Goal: Information Seeking & Learning: Learn about a topic

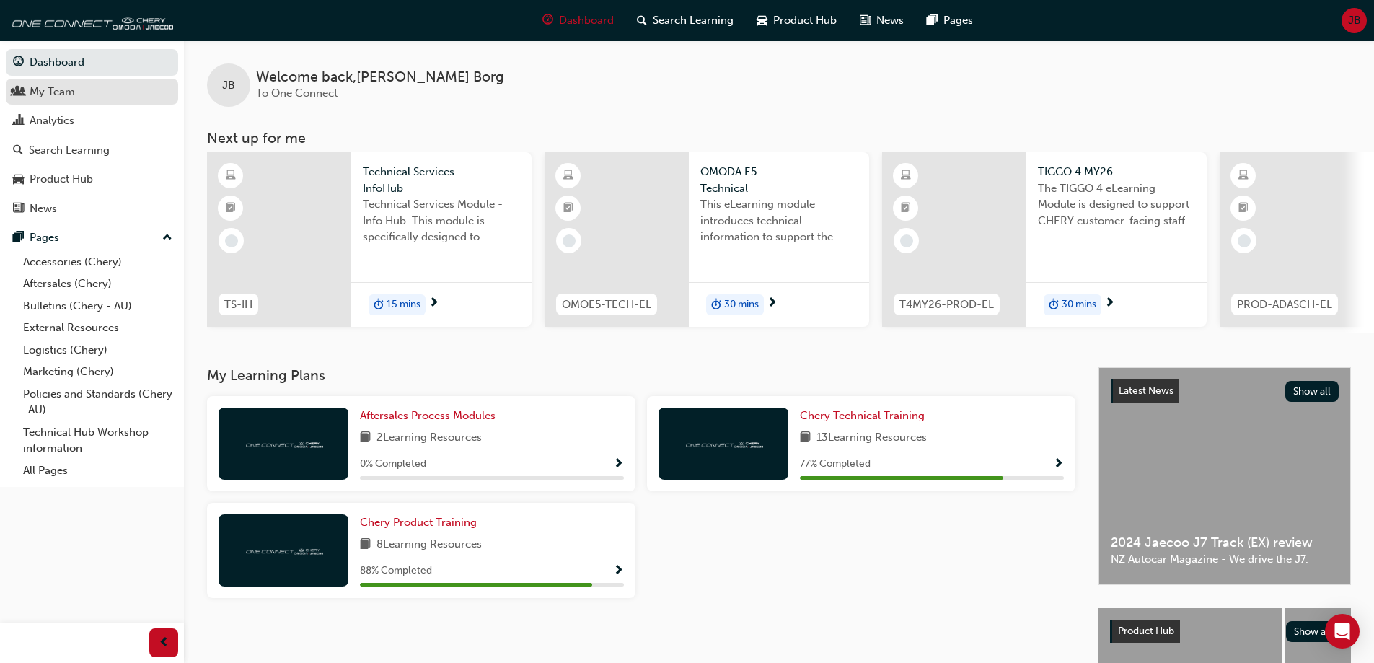
click at [84, 87] on div "My Team" at bounding box center [92, 92] width 158 height 18
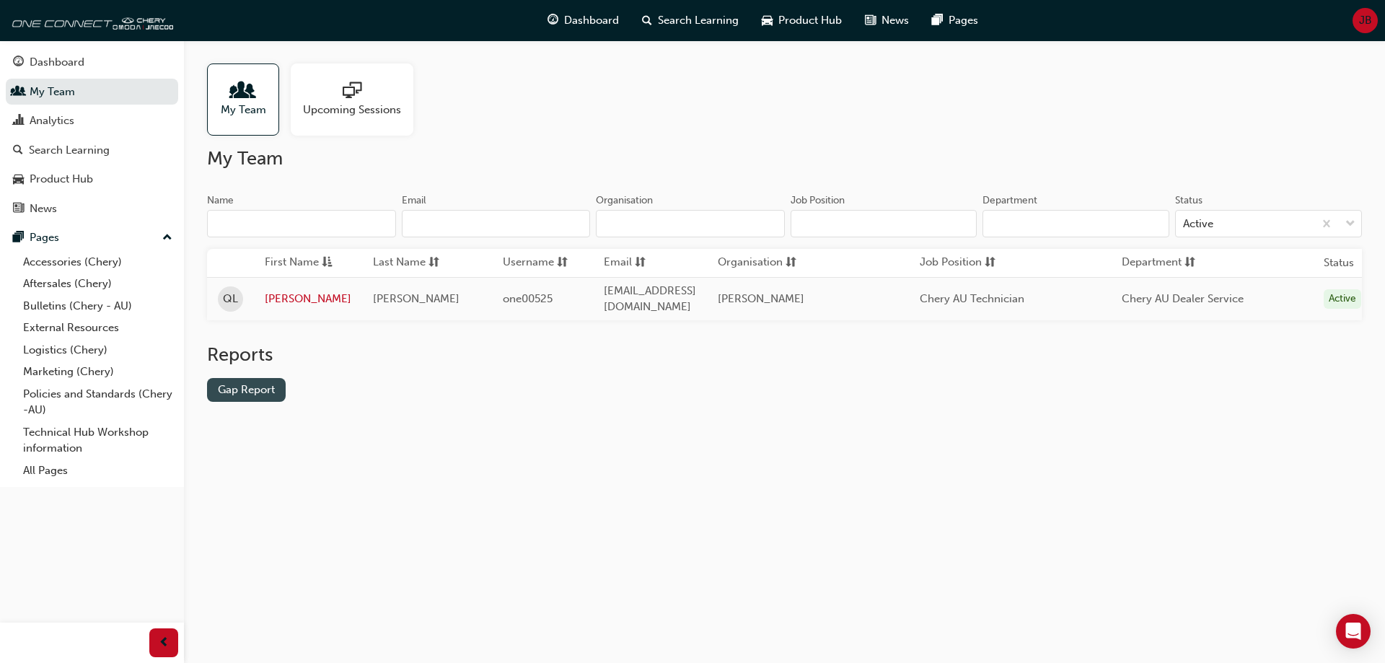
click at [268, 392] on link "Gap Report" at bounding box center [246, 390] width 79 height 24
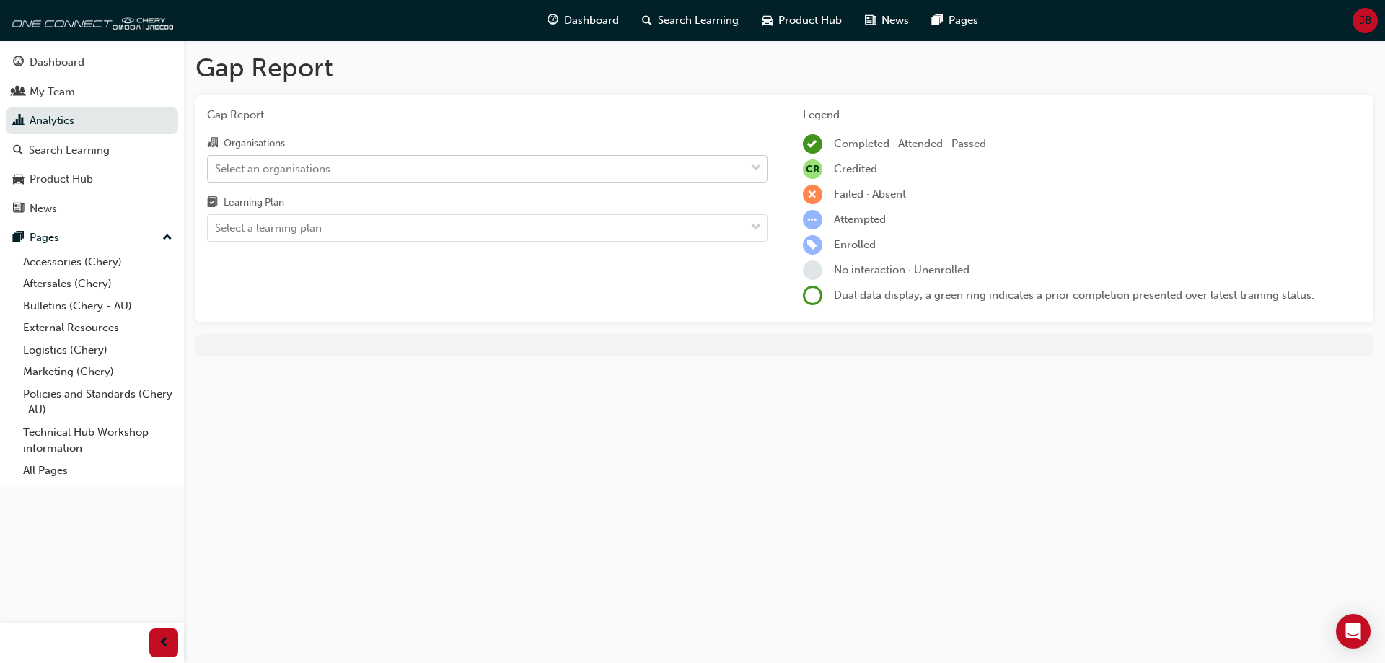
click at [350, 169] on div "Select an organisations" at bounding box center [476, 168] width 537 height 25
click at [216, 169] on input "Organisations Select an organisations" at bounding box center [215, 168] width 1 height 12
click at [350, 168] on div "Select an organisations" at bounding box center [476, 168] width 537 height 25
click at [216, 168] on input "Organisations 0 results available. Select is focused ,type to refine list, pres…" at bounding box center [215, 168] width 1 height 12
click at [350, 168] on div "Select an organisations" at bounding box center [476, 168] width 537 height 25
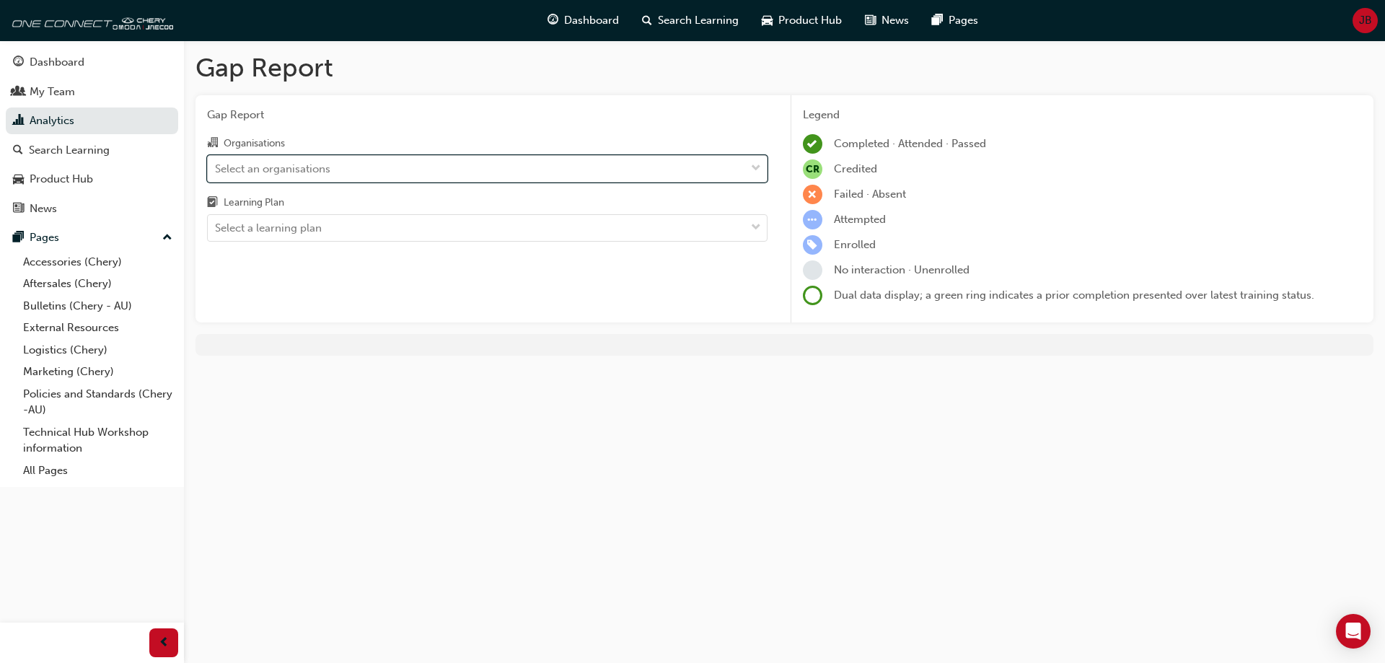
click at [216, 168] on input "Organisations 0 results available. Select is focused ,type to refine list, pres…" at bounding box center [215, 168] width 1 height 12
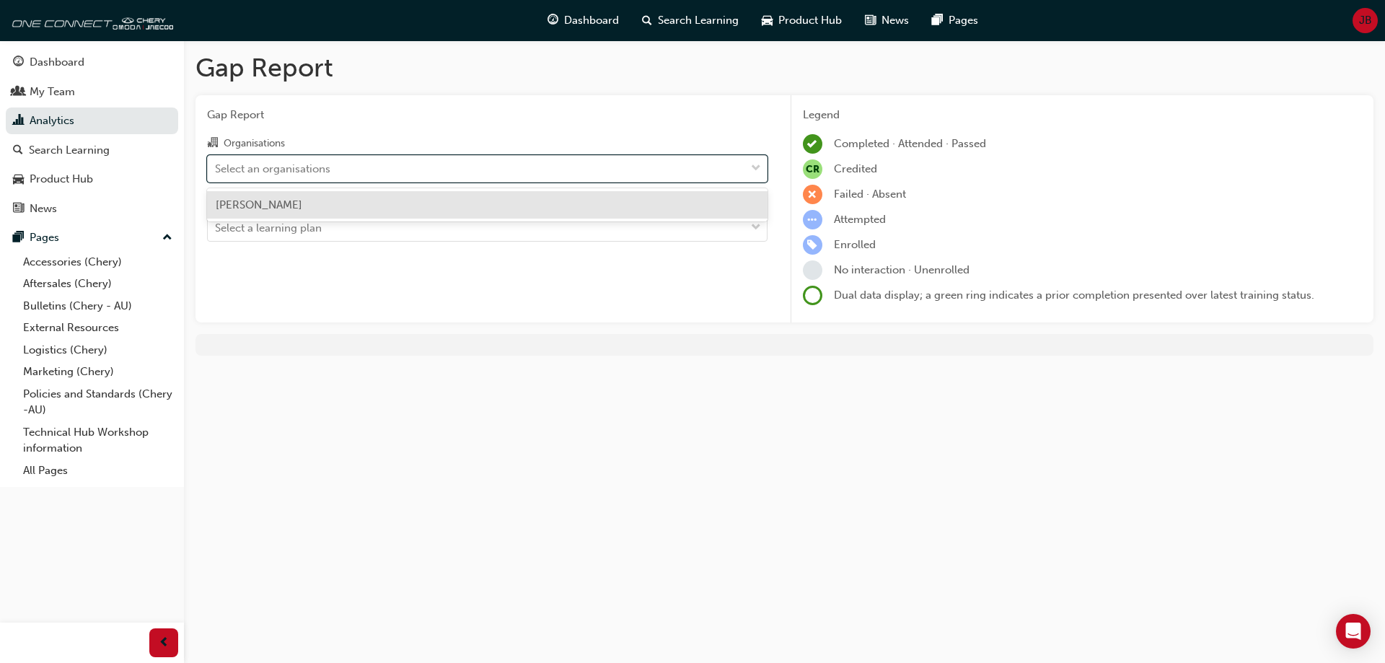
click at [325, 211] on div "[PERSON_NAME]" at bounding box center [487, 205] width 560 height 28
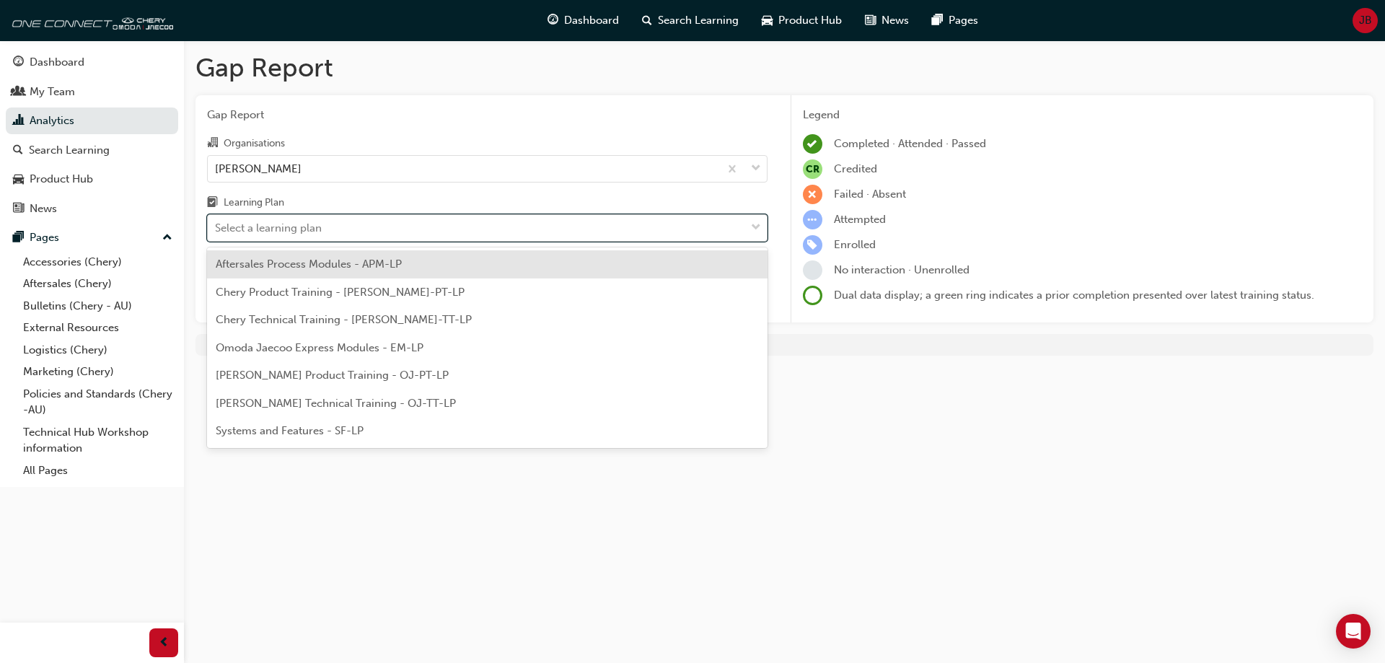
click at [326, 236] on div "Select a learning plan" at bounding box center [476, 228] width 537 height 25
click at [216, 234] on input "Learning Plan option Aftersales Process Modules - APM-LP focused, 1 of 7. 7 res…" at bounding box center [215, 227] width 1 height 12
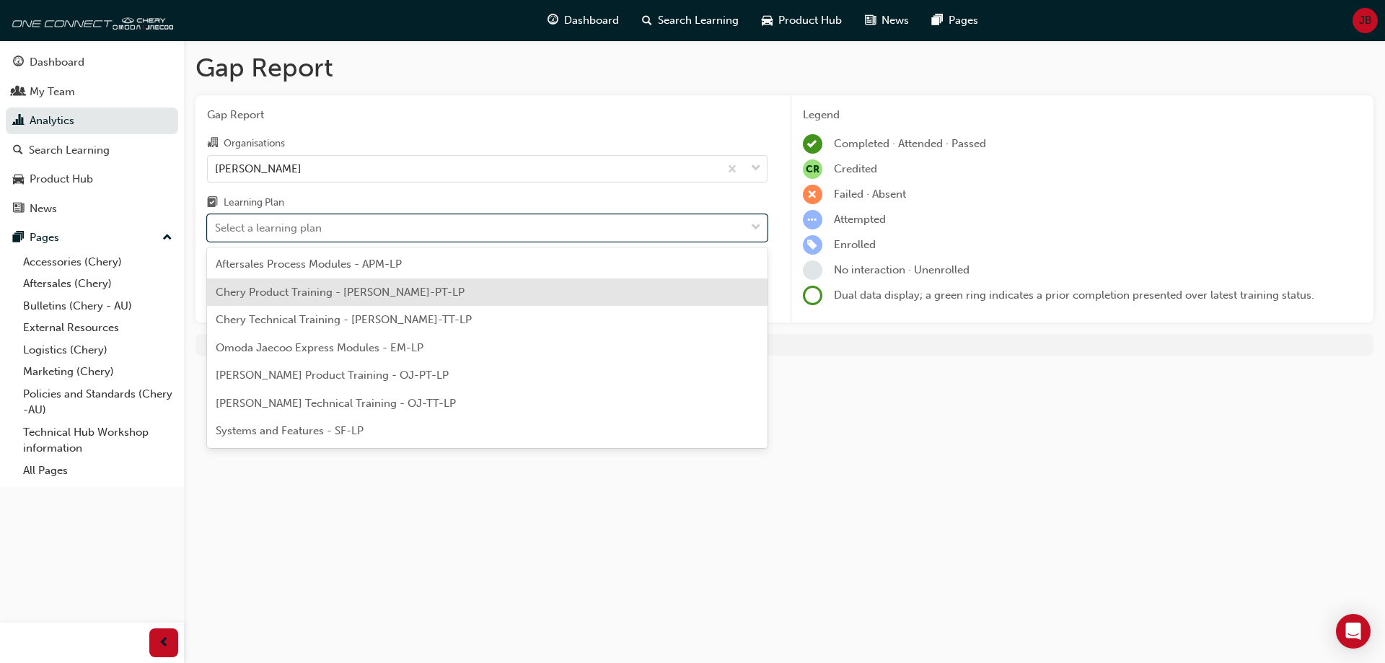
click at [347, 295] on span "Chery Product Training - [PERSON_NAME]-PT-LP" at bounding box center [340, 292] width 249 height 13
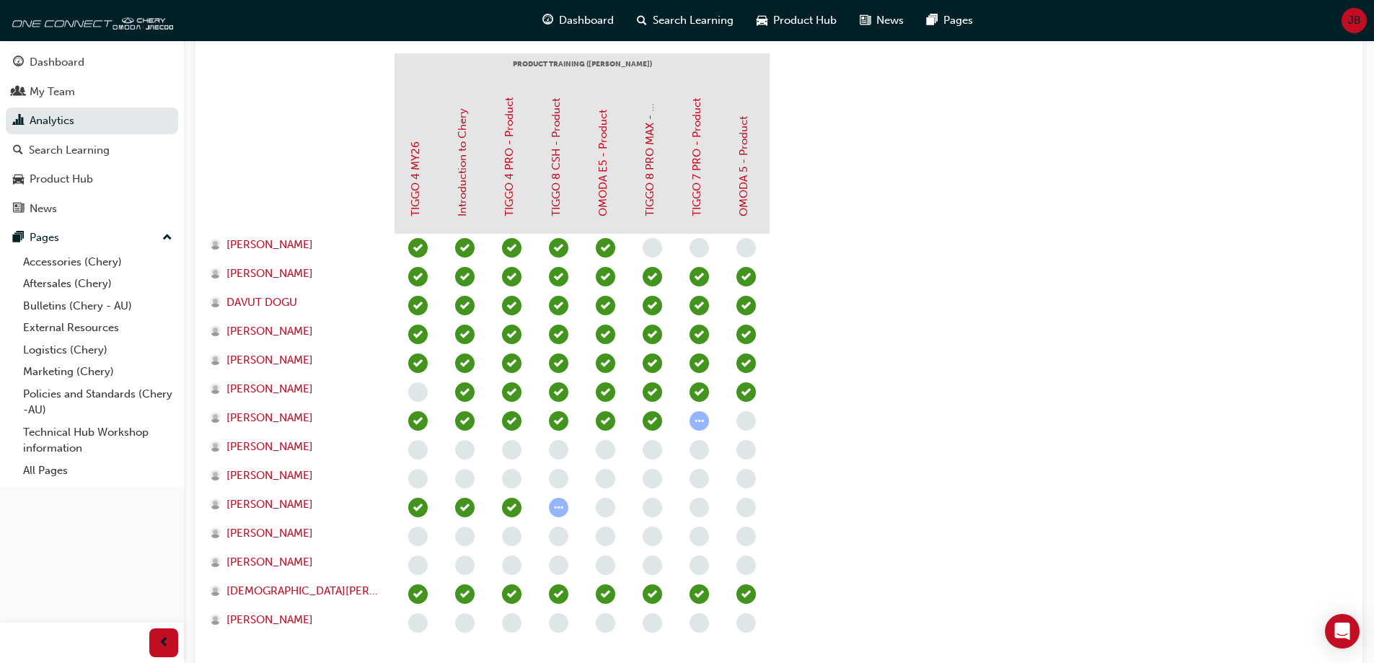
scroll to position [361, 0]
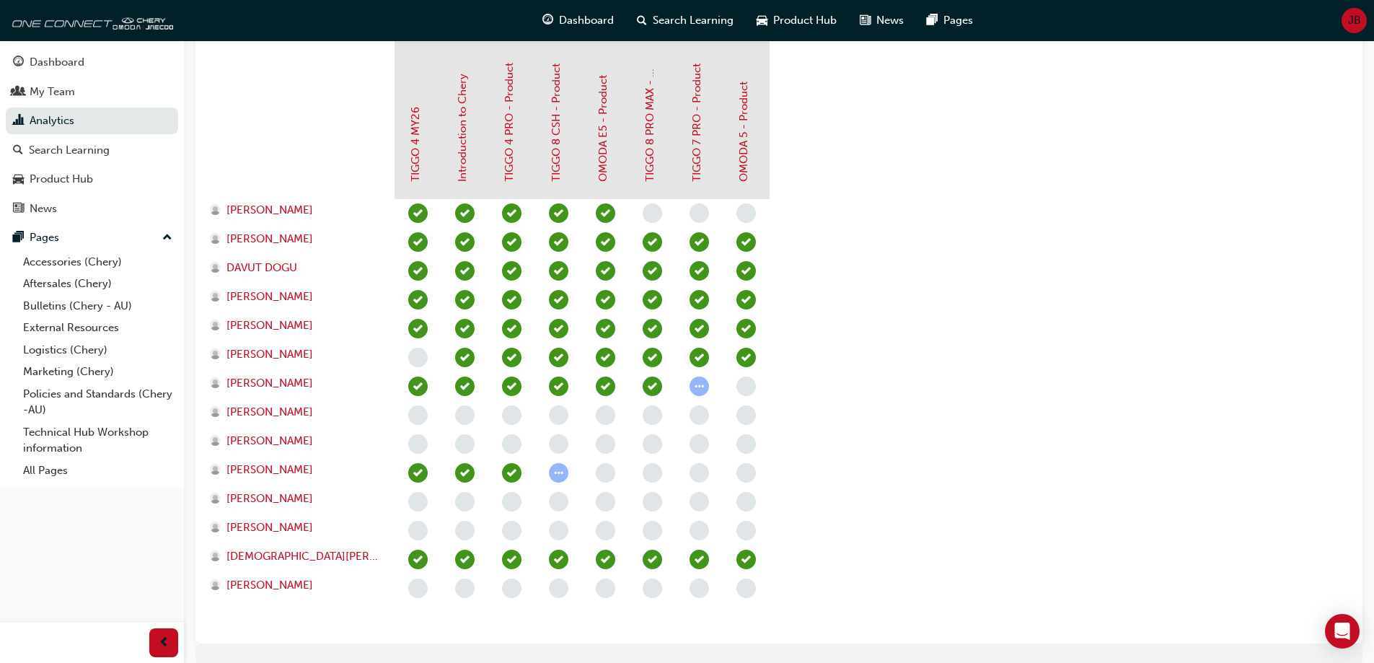
click at [695, 392] on span "learningRecordVerb_ATTEMPT-icon" at bounding box center [699, 386] width 19 height 19
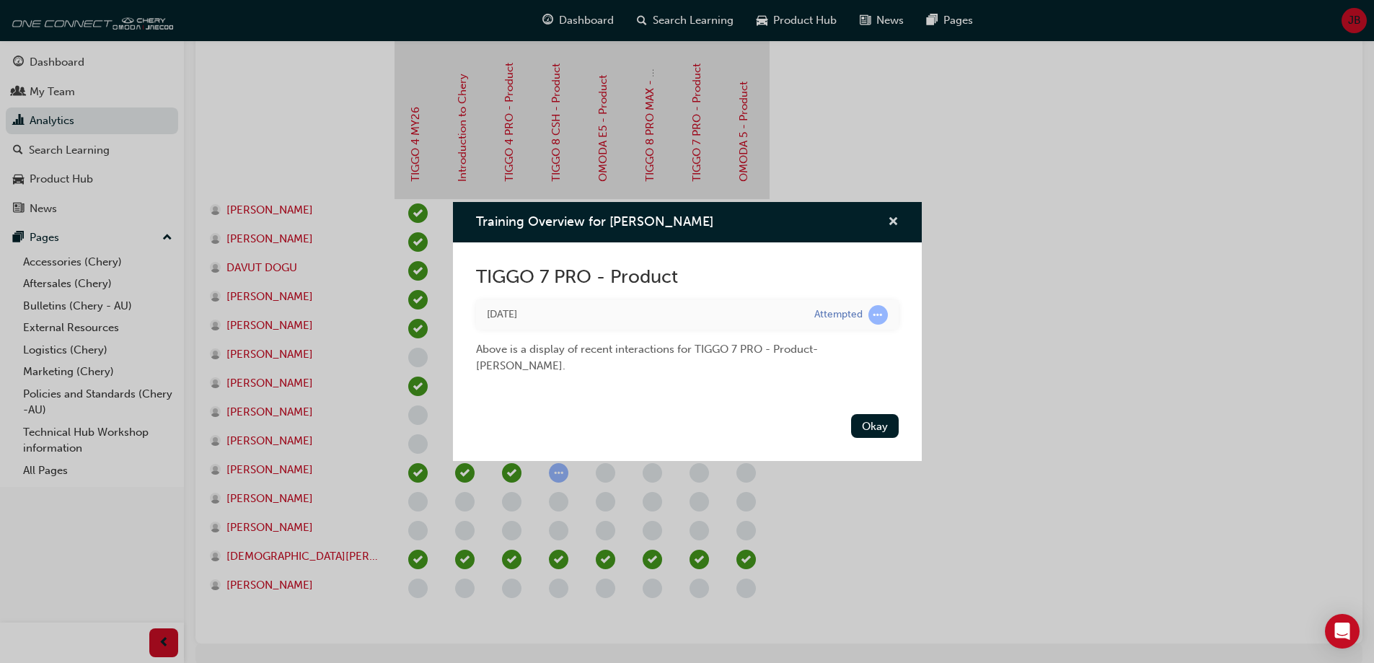
click at [895, 228] on span "cross-icon" at bounding box center [893, 222] width 11 height 13
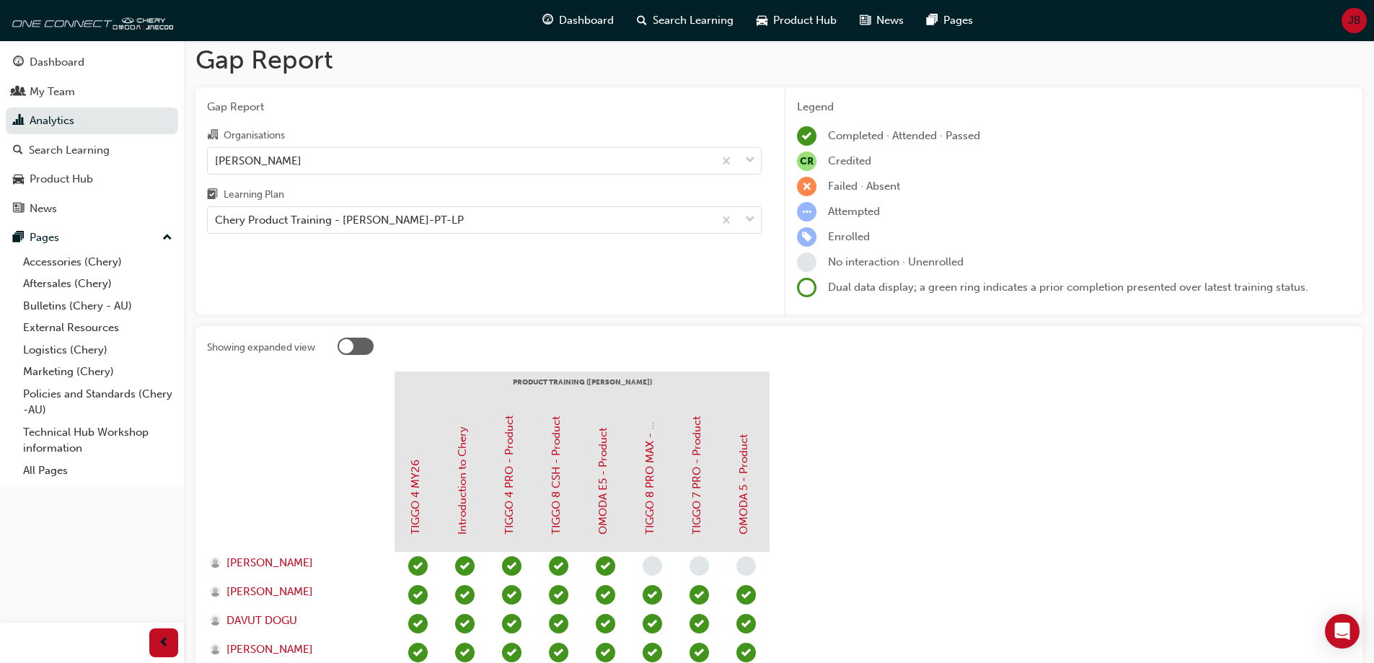
scroll to position [0, 0]
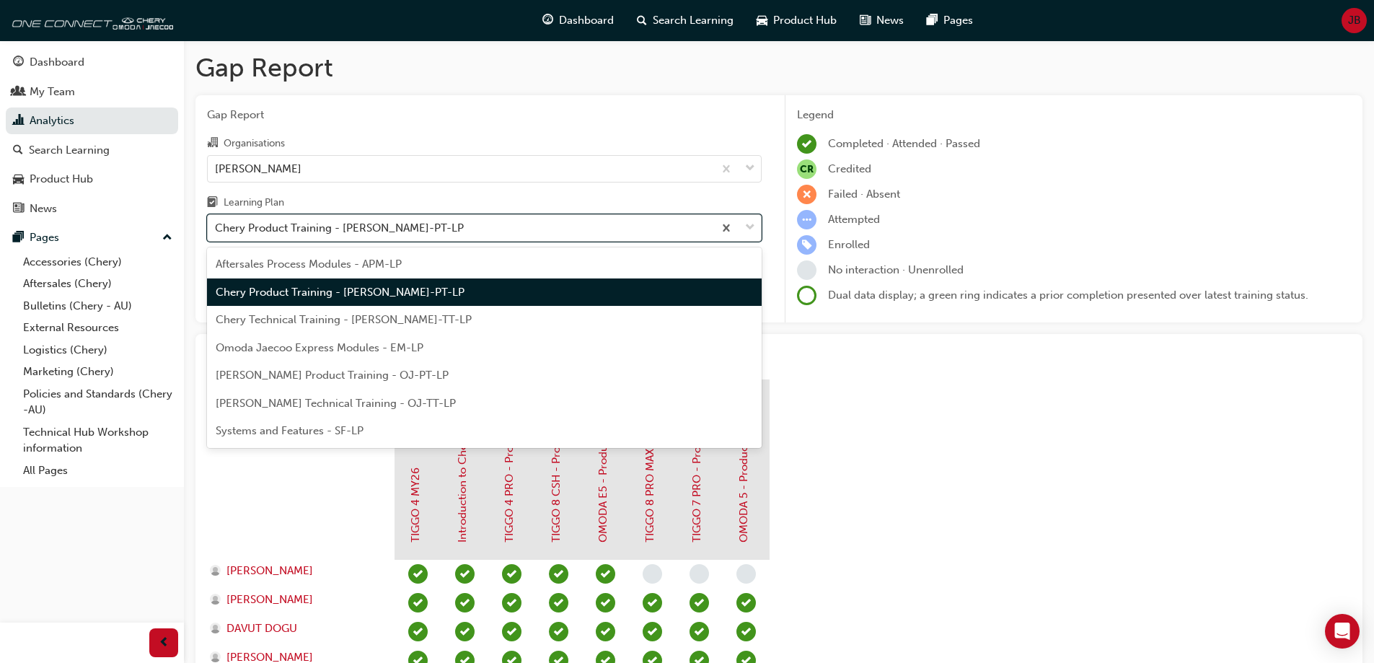
click at [359, 224] on div "Chery Product Training - [PERSON_NAME]-PT-LP" at bounding box center [339, 228] width 249 height 17
click at [216, 224] on input "Learning Plan option Chery Product Training - [PERSON_NAME]-PT-LP, selected. op…" at bounding box center [215, 227] width 1 height 12
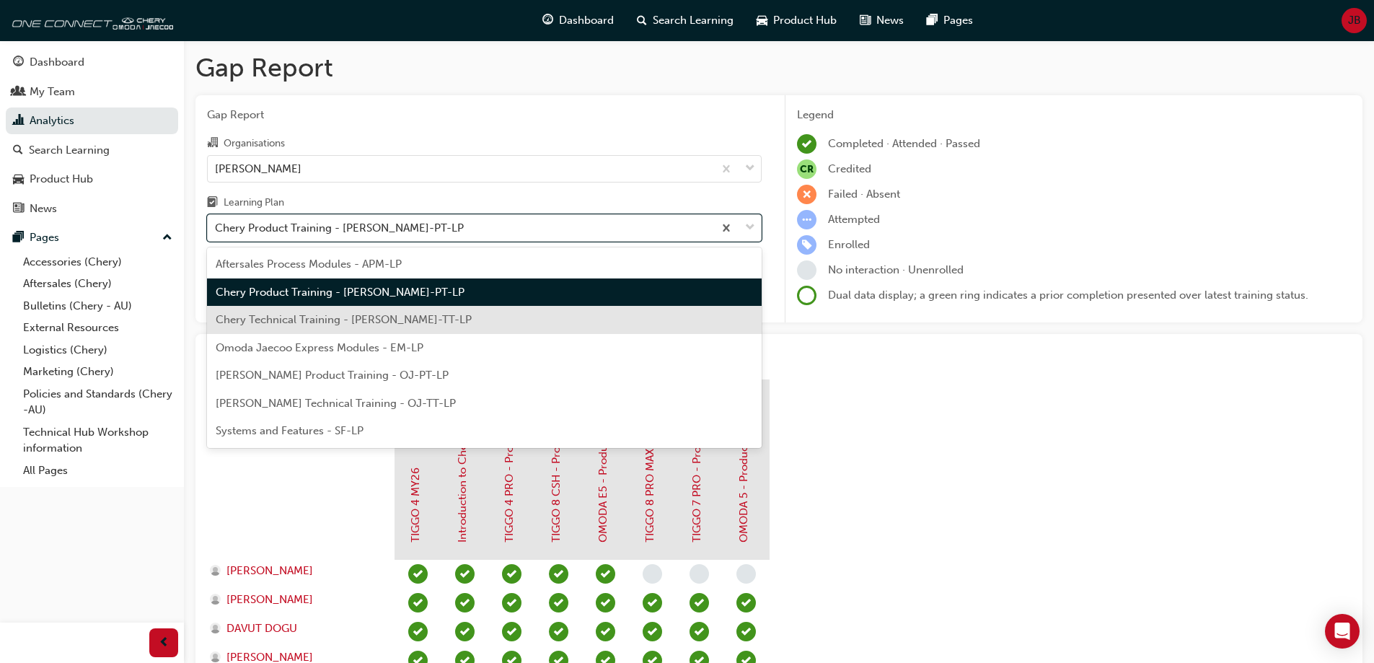
click at [351, 313] on span "Chery Technical Training - [PERSON_NAME]-TT-LP" at bounding box center [344, 319] width 256 height 13
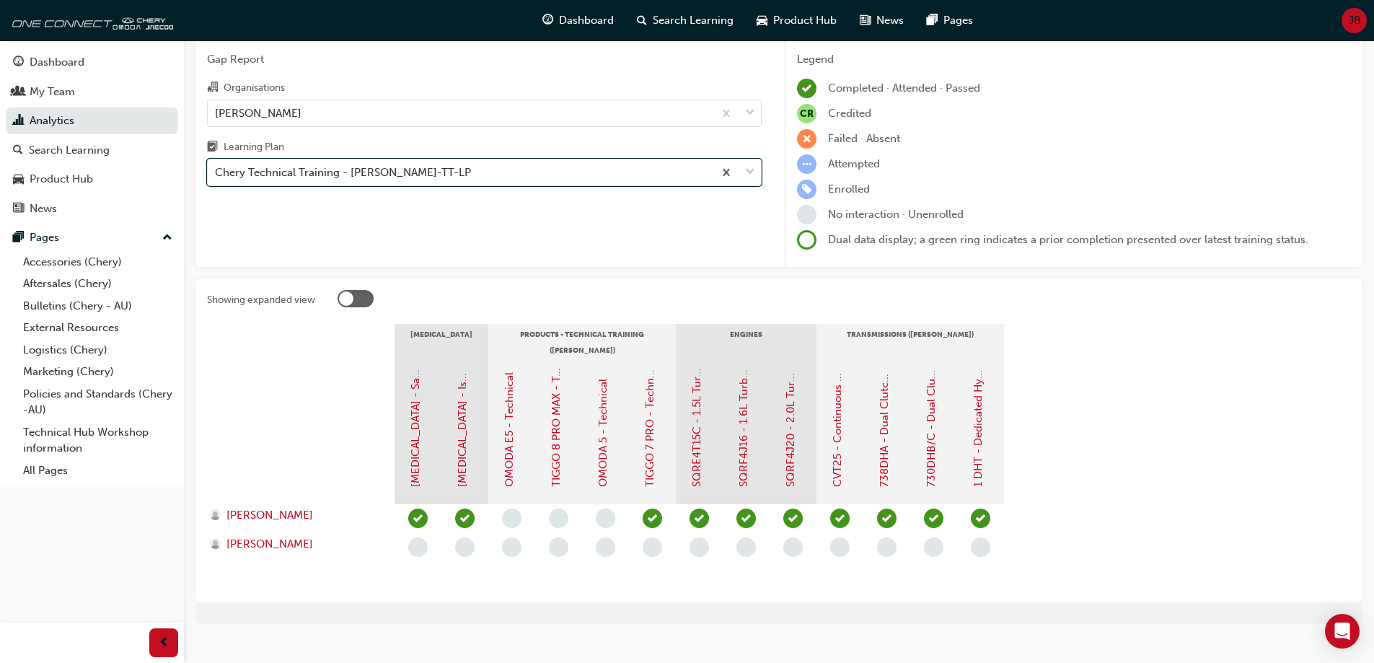
scroll to position [76, 0]
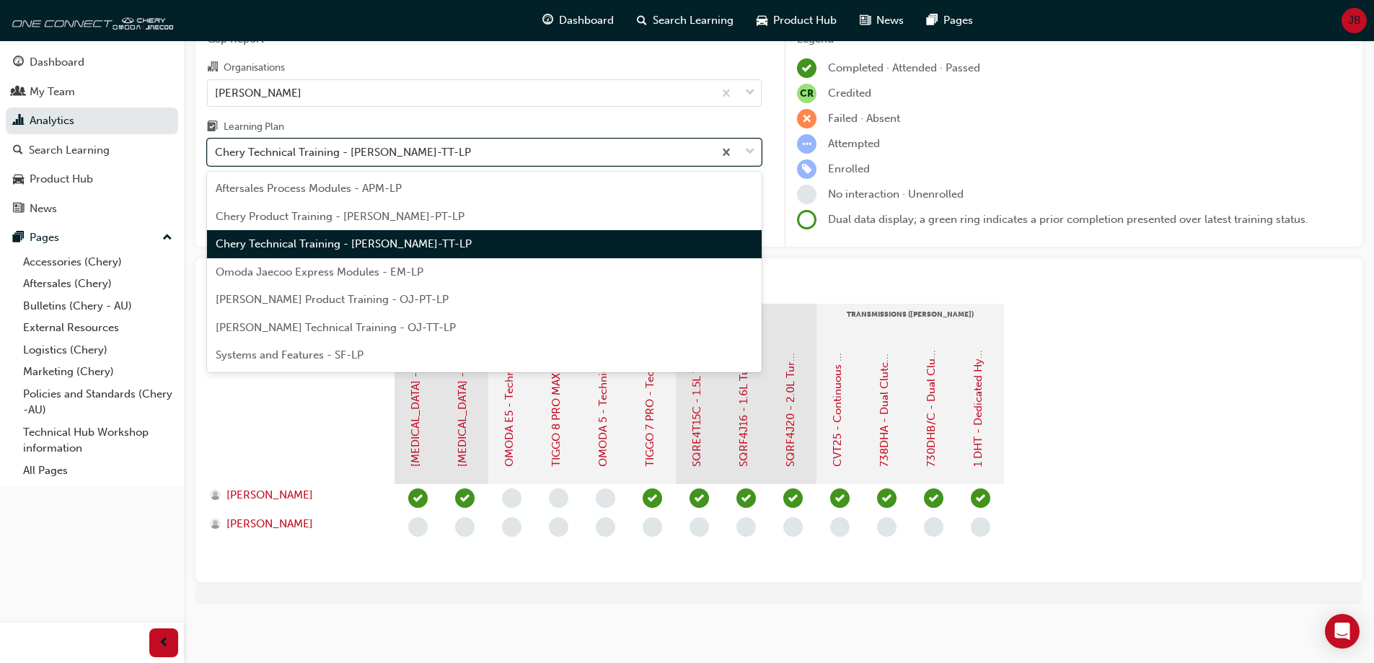
click at [608, 158] on div "Chery Technical Training - [PERSON_NAME]-TT-LP" at bounding box center [461, 152] width 506 height 25
click at [216, 158] on input "Learning Plan option Chery Technical Training - [PERSON_NAME]-TT-LP, selected. …" at bounding box center [215, 152] width 1 height 12
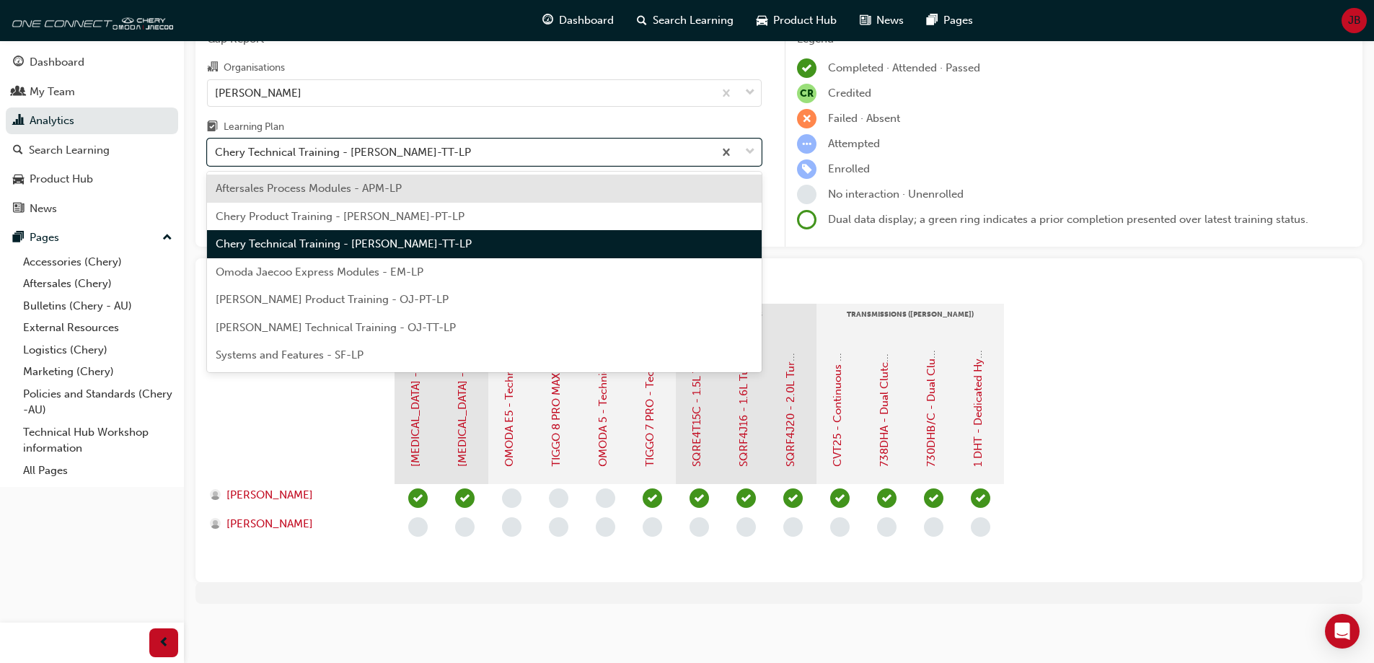
click at [423, 322] on span "[PERSON_NAME] Technical Training - OJ-TT-LP" at bounding box center [336, 327] width 240 height 13
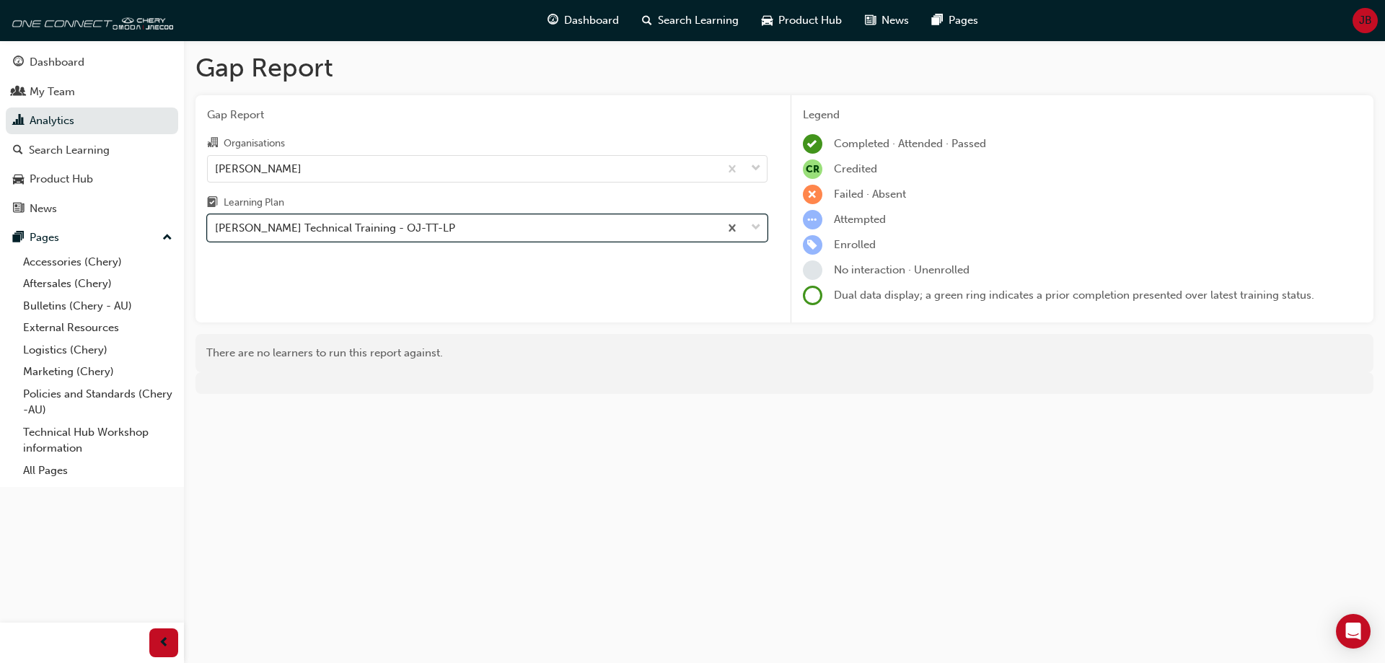
click at [485, 211] on div "Learning Plan" at bounding box center [487, 204] width 560 height 21
click at [216, 221] on input "Learning Plan option Omoda Jaecoo Technical Training - OJ-TT-LP, selected. 0 re…" at bounding box center [215, 227] width 1 height 12
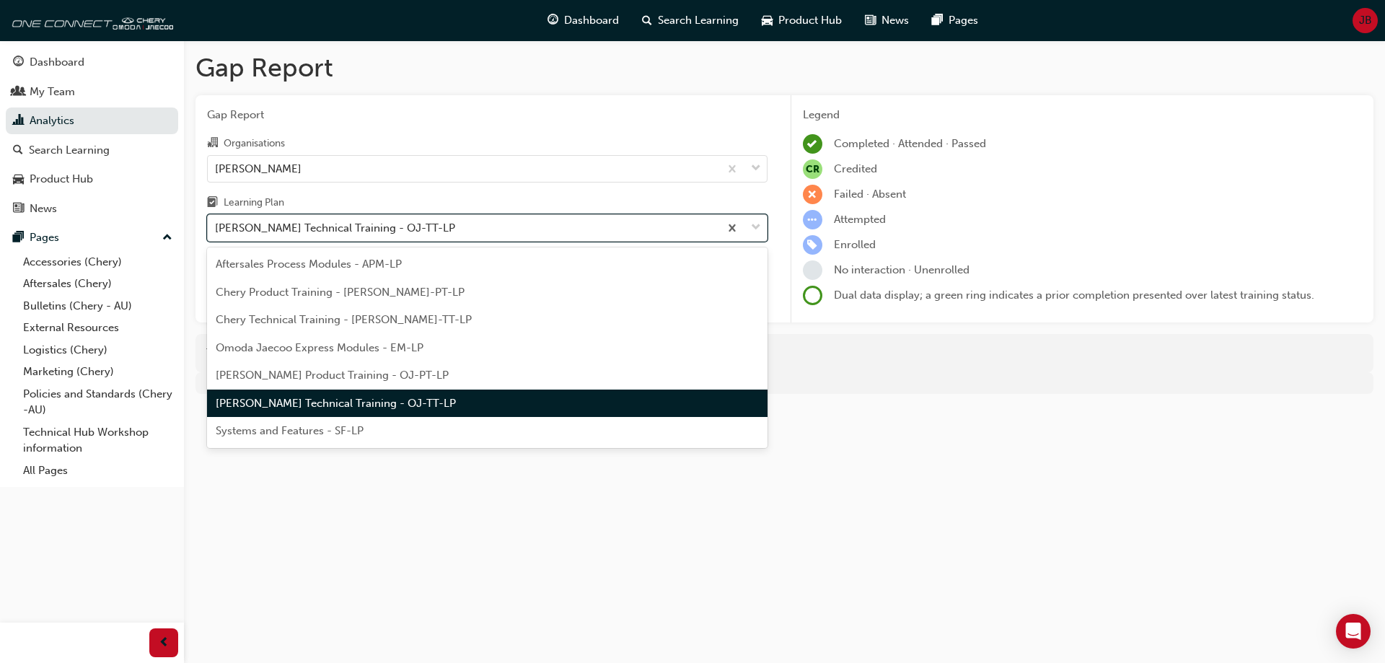
click at [485, 229] on div "[PERSON_NAME] Technical Training - OJ-TT-LP" at bounding box center [463, 228] width 511 height 25
click at [216, 229] on input "Learning Plan option Omoda Jaecoo Technical Training - OJ-TT-LP, selected. opti…" at bounding box center [215, 227] width 1 height 12
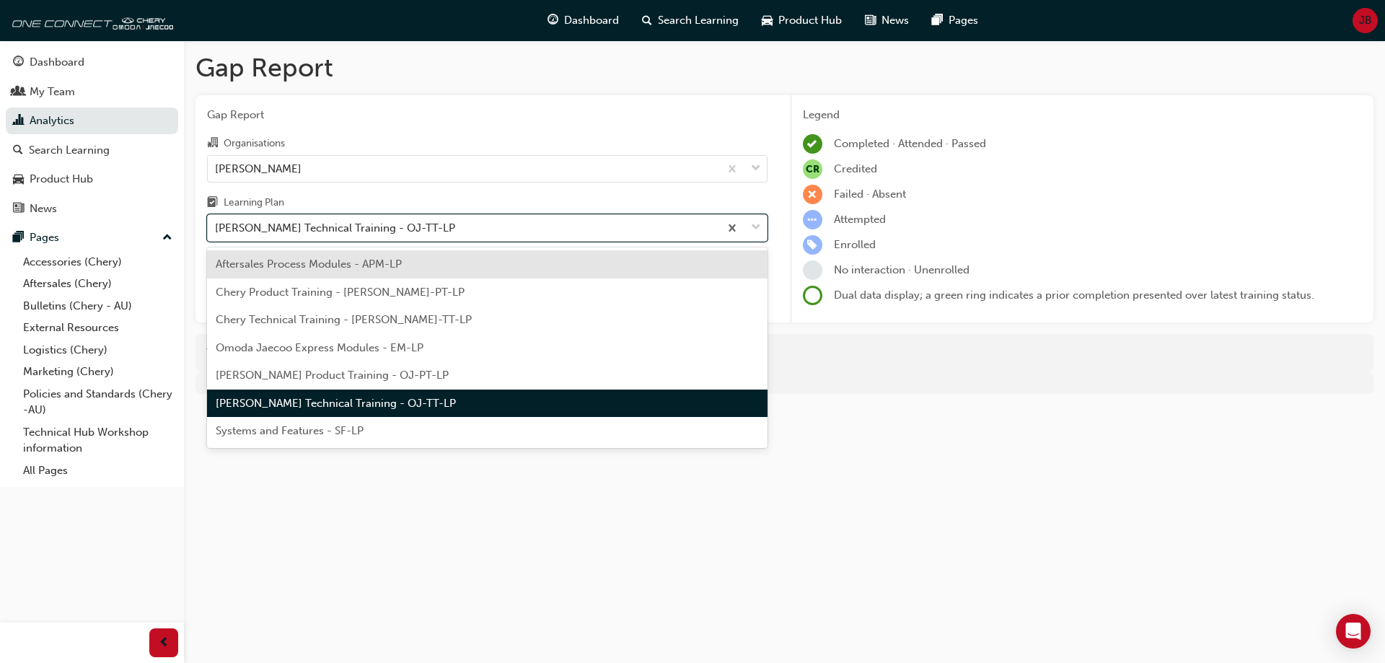
click at [433, 276] on div "Aftersales Process Modules - APM-LP" at bounding box center [487, 264] width 560 height 28
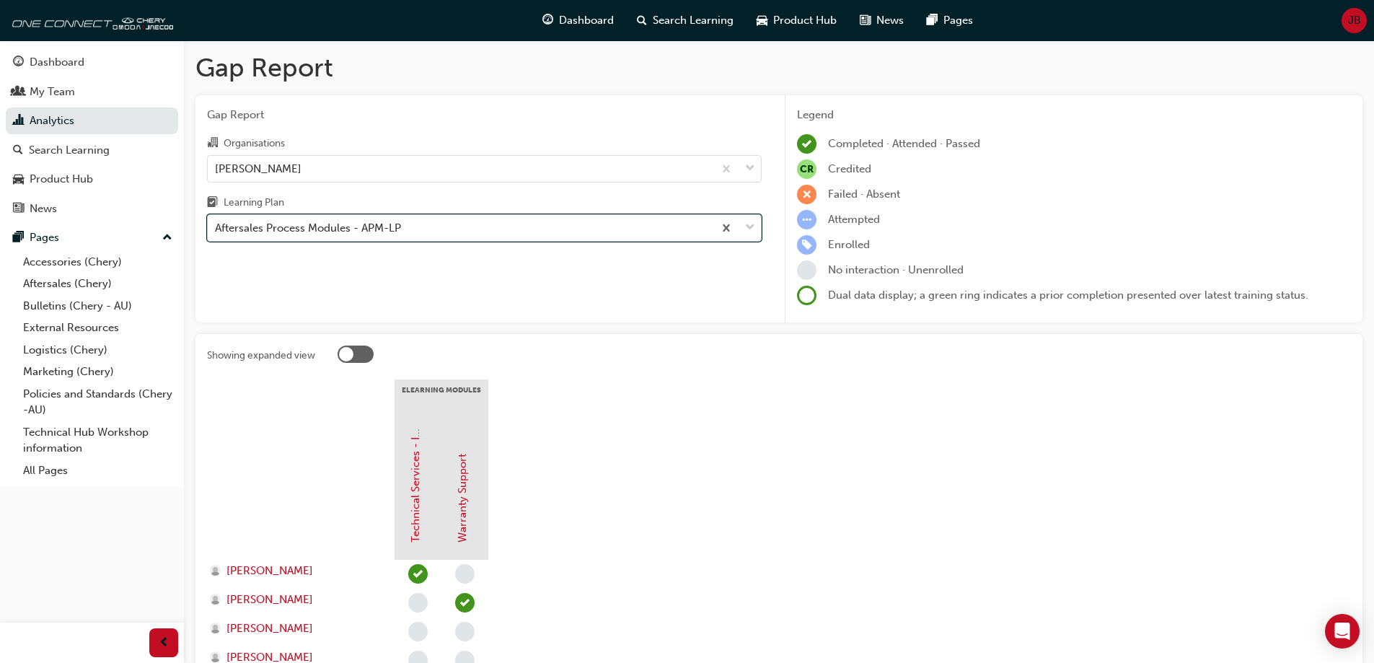
click at [496, 238] on div "Aftersales Process Modules - APM-LP" at bounding box center [461, 228] width 506 height 25
click at [216, 234] on input "Learning Plan option Aftersales Process Modules - APM-LP, selected. 0 results a…" at bounding box center [215, 227] width 1 height 12
click at [496, 238] on div "Aftersales Process Modules - APM-LP" at bounding box center [461, 228] width 506 height 25
click at [216, 234] on input "Learning Plan option Aftersales Process Modules - APM-LP, selected. 0 results a…" at bounding box center [215, 227] width 1 height 12
click at [1042, 586] on section "eLearning Modules Technical Services - InfoHub Warranty Support [PERSON_NAME] […" at bounding box center [779, 555] width 1144 height 353
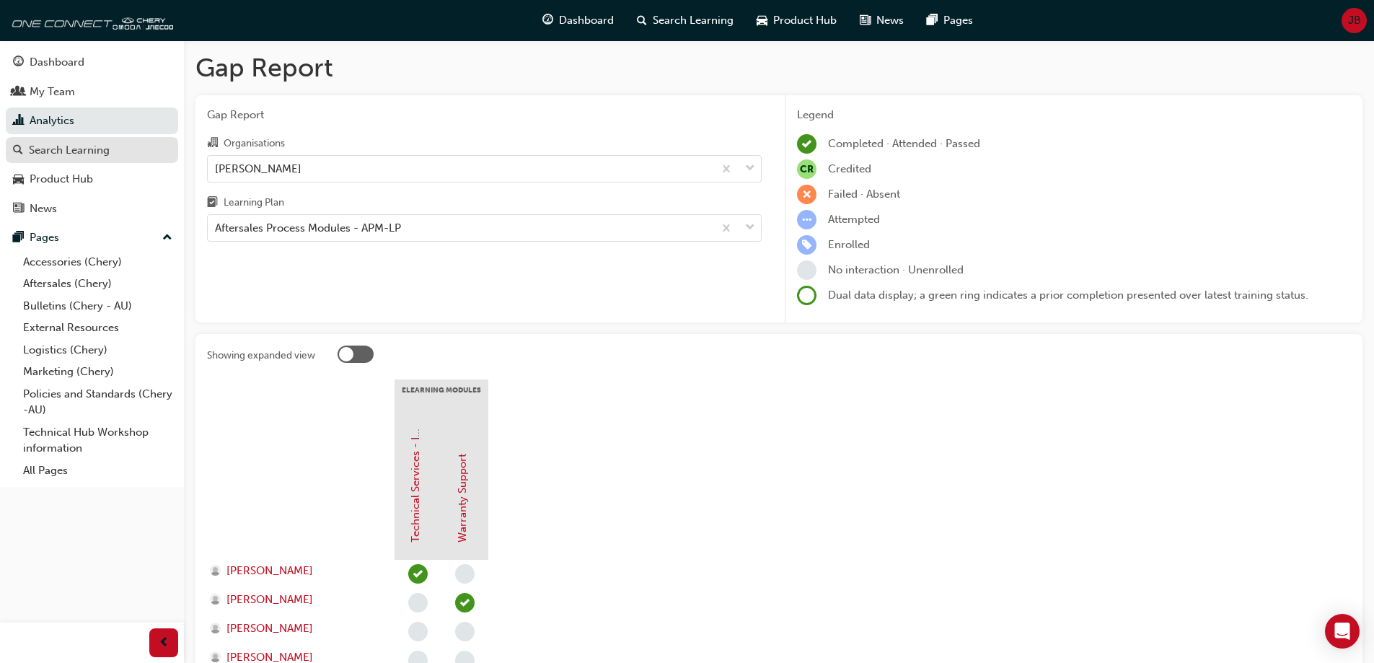
click at [77, 153] on div "Search Learning" at bounding box center [69, 150] width 81 height 17
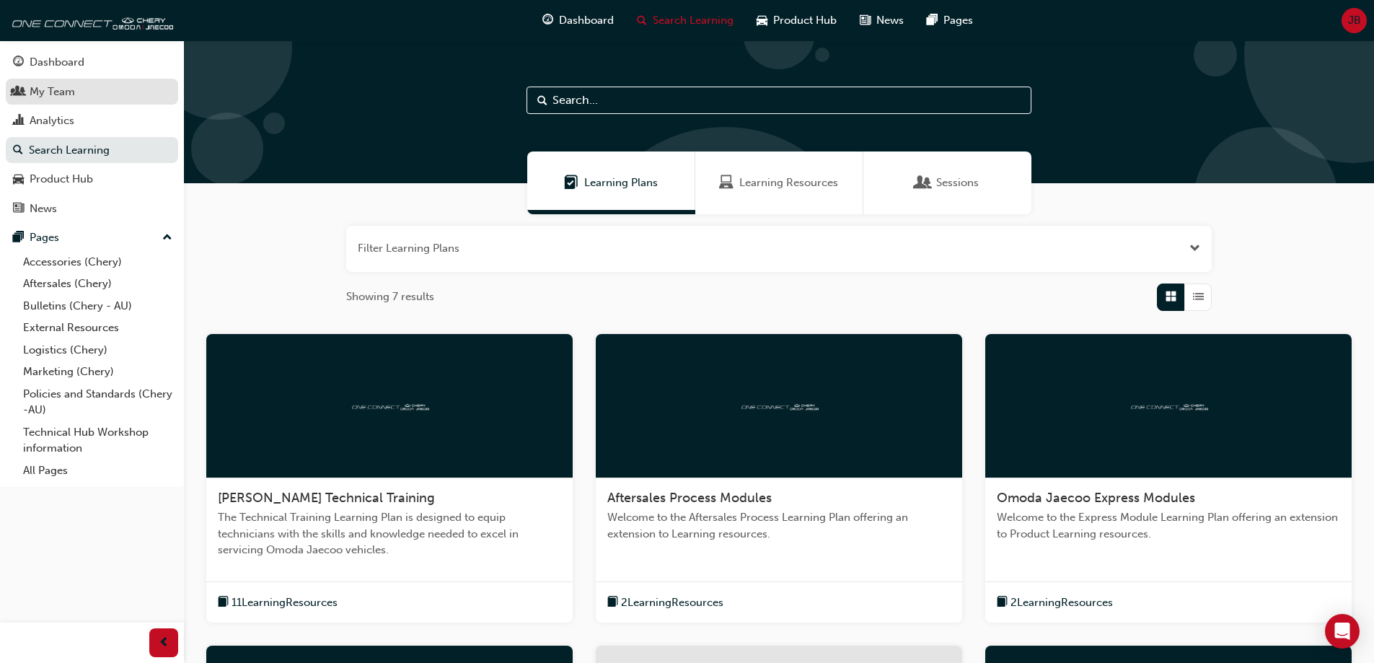
click at [81, 95] on div "My Team" at bounding box center [92, 92] width 158 height 18
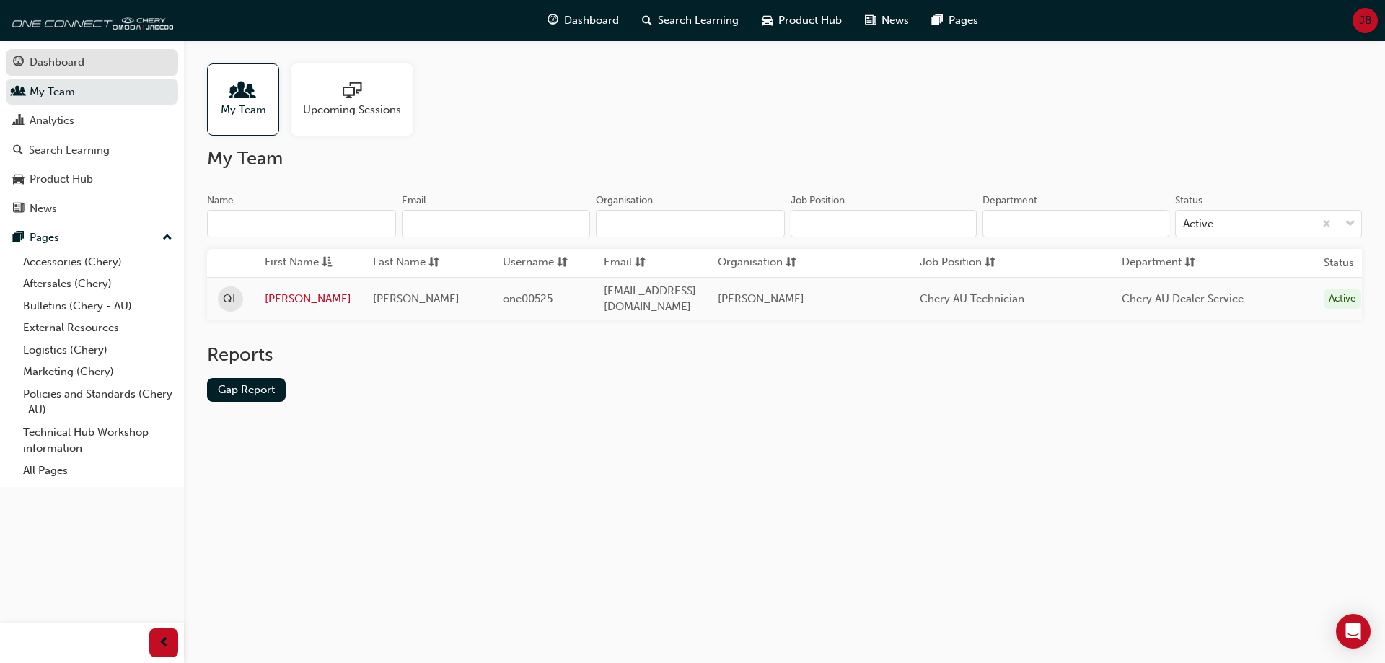
click at [80, 59] on div "Dashboard" at bounding box center [57, 62] width 55 height 17
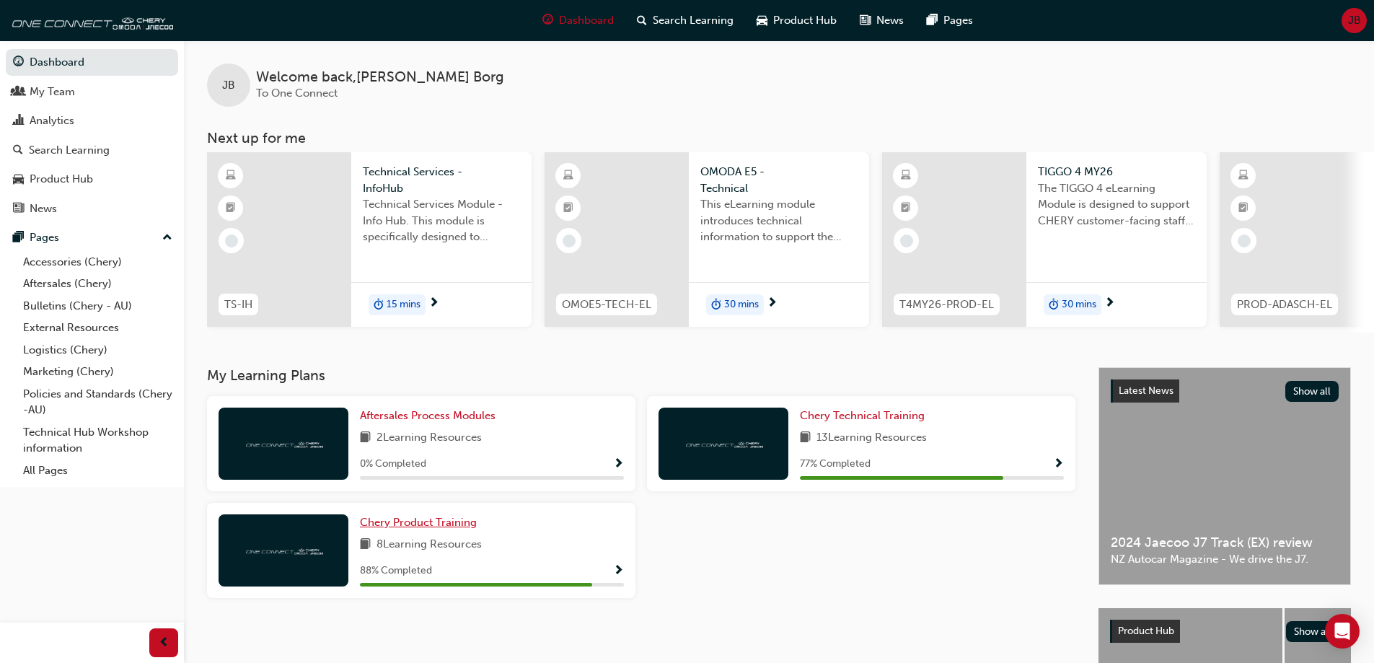
click at [434, 522] on span "Chery Product Training" at bounding box center [418, 522] width 117 height 13
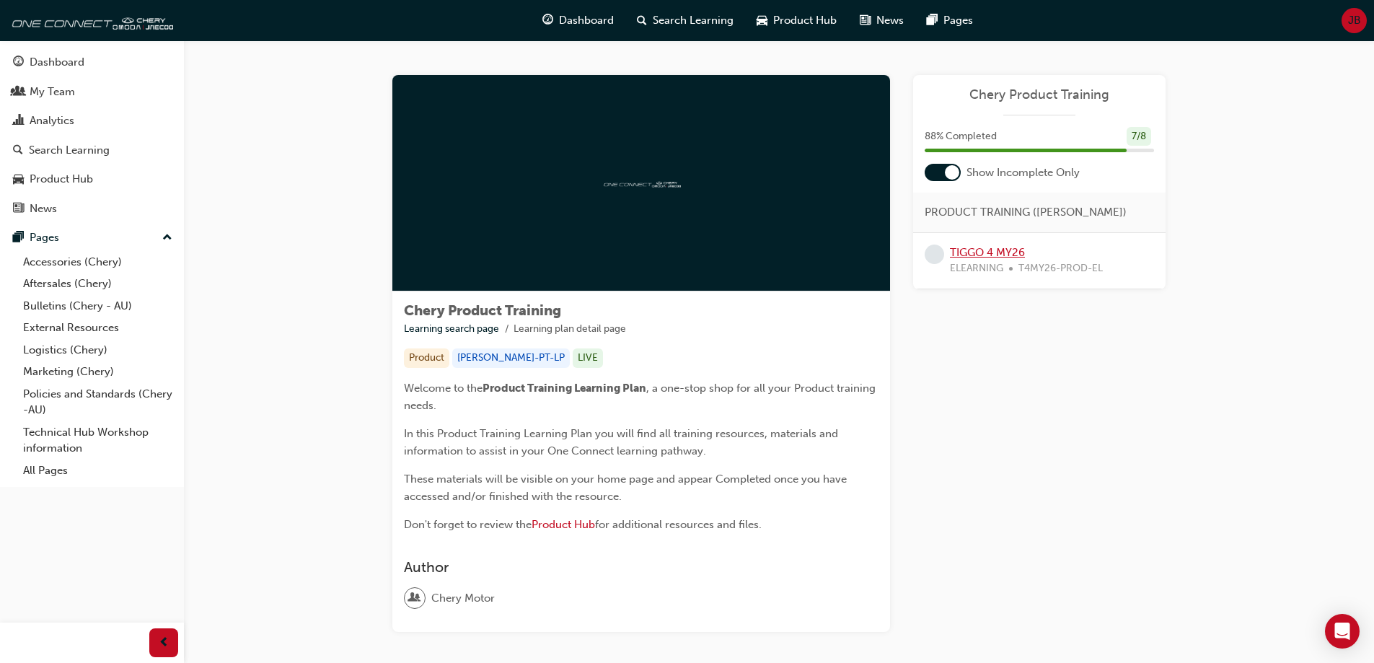
click at [985, 254] on link "TIGGO 4 MY26" at bounding box center [987, 252] width 75 height 13
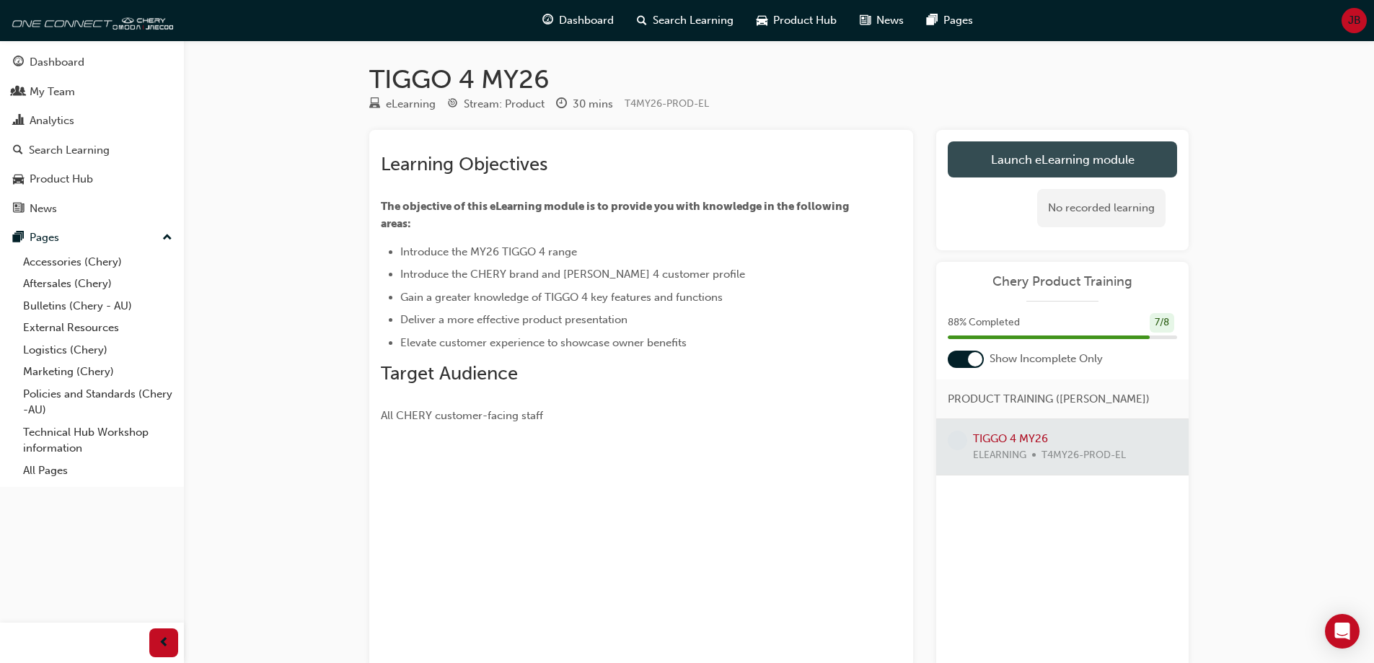
click at [1038, 161] on link "Launch eLearning module" at bounding box center [1062, 159] width 229 height 36
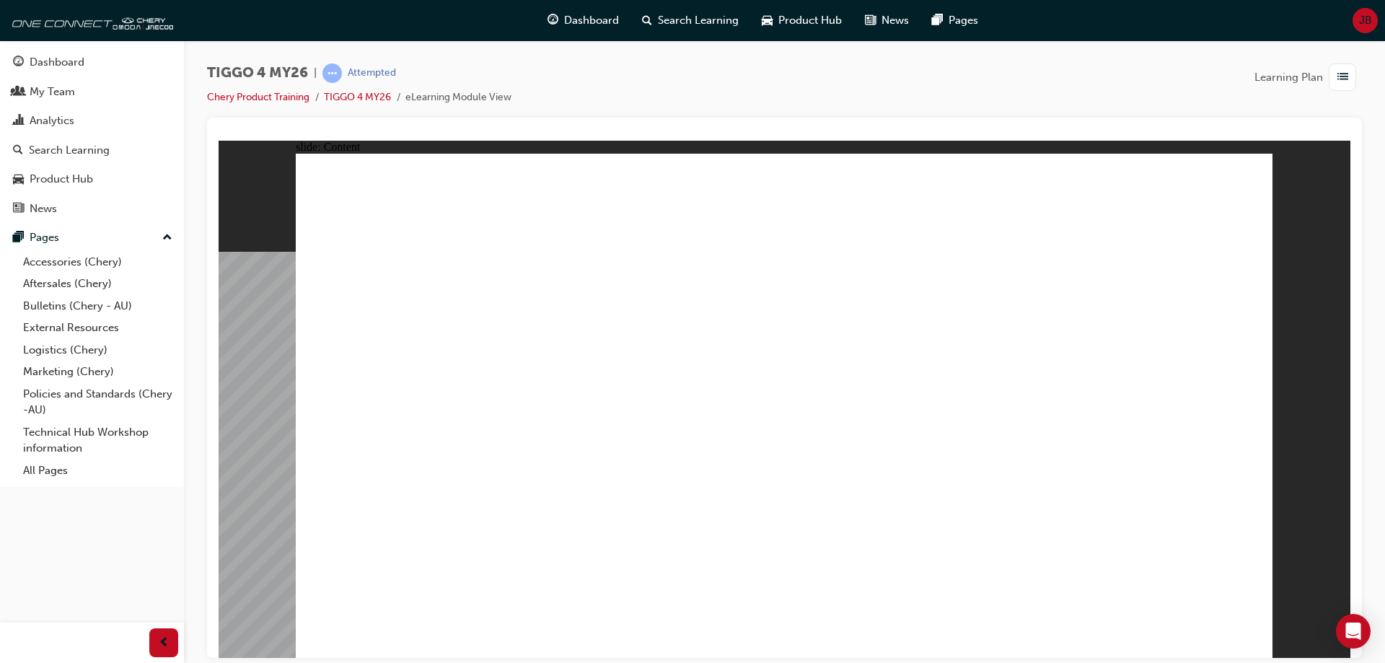
drag, startPoint x: 1248, startPoint y: 628, endPoint x: 1249, endPoint y: 640, distance: 13.0
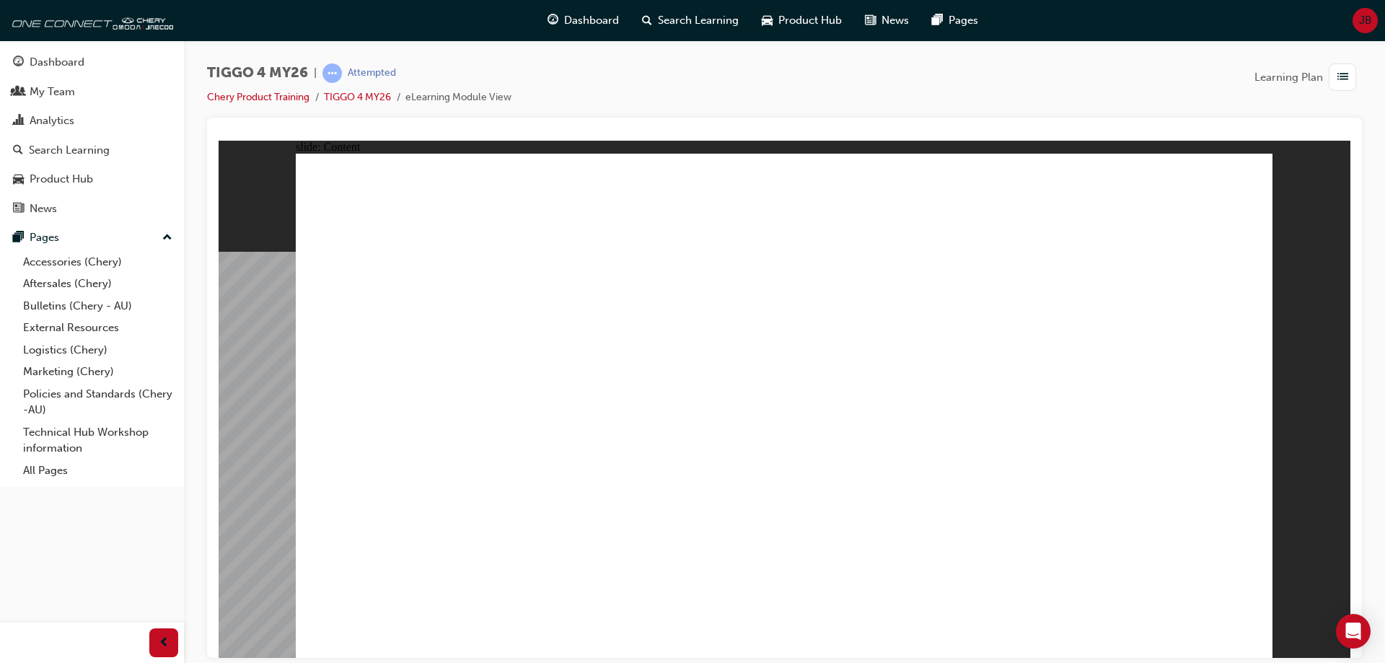
drag, startPoint x: 928, startPoint y: 509, endPoint x: 935, endPoint y: 508, distance: 7.2
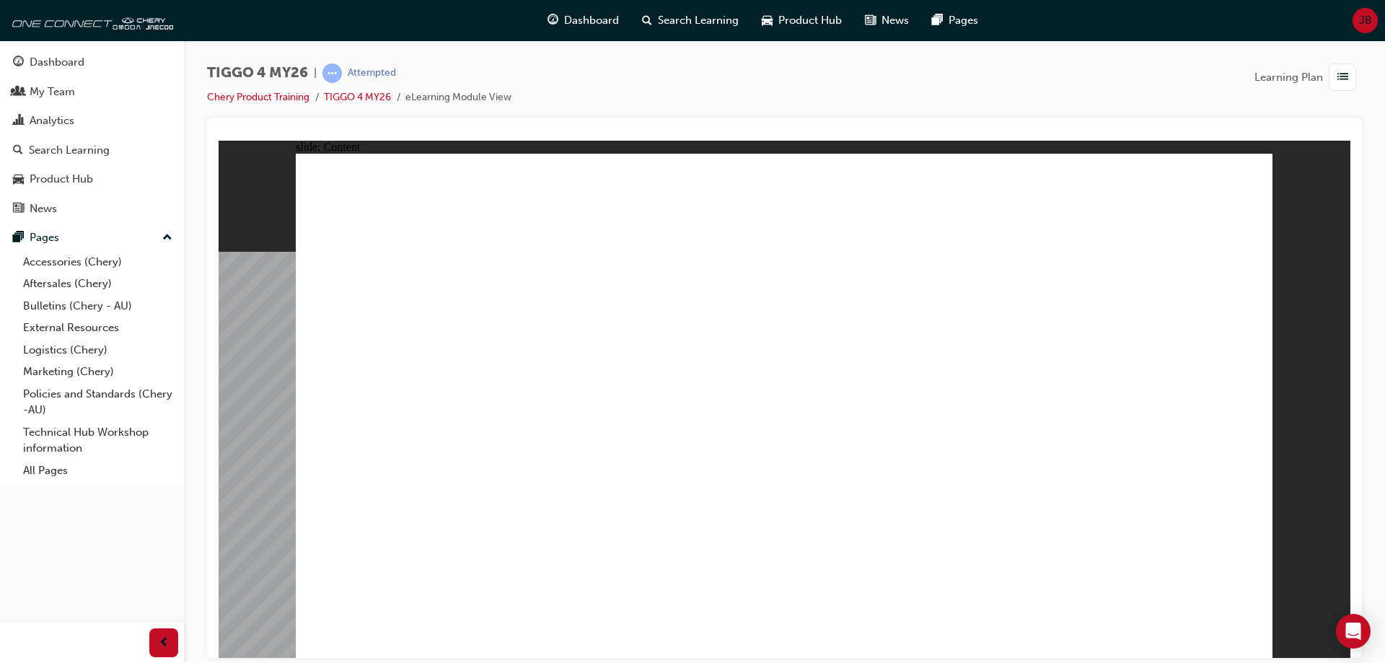
radio input "true"
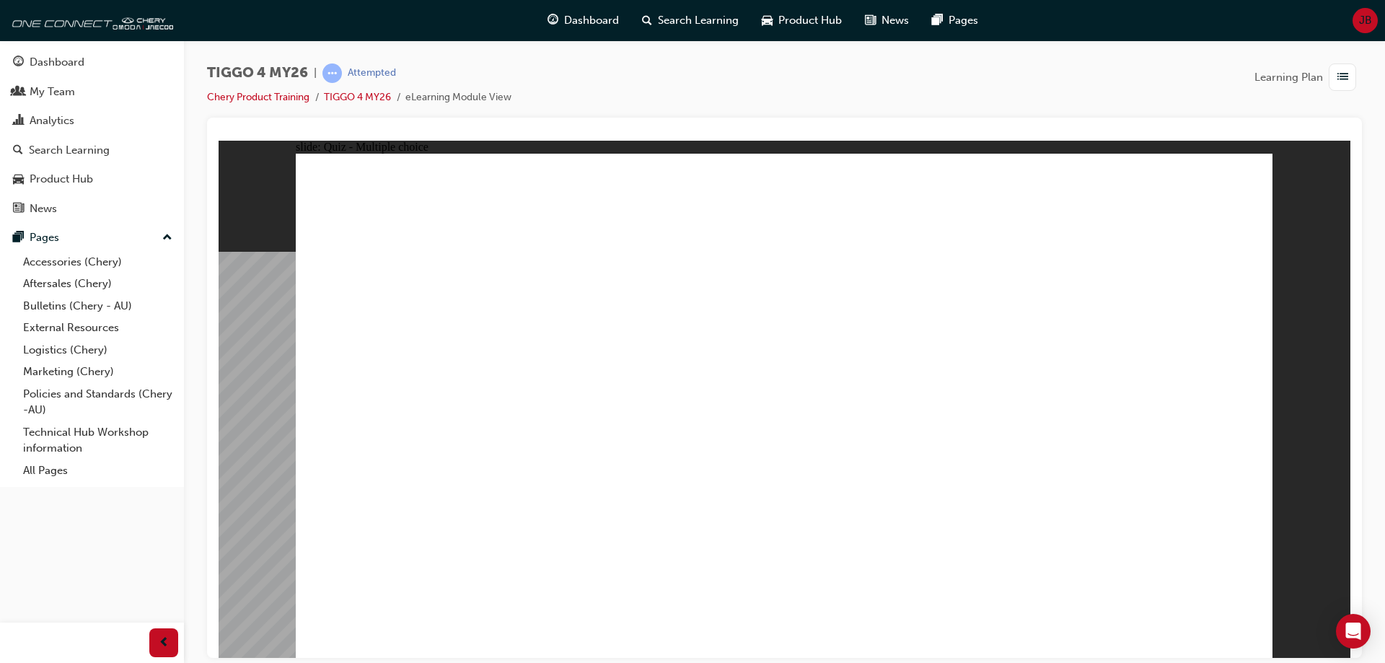
drag, startPoint x: 968, startPoint y: 323, endPoint x: 413, endPoint y: 516, distance: 588.1
drag, startPoint x: 620, startPoint y: 348, endPoint x: 621, endPoint y: 395, distance: 46.9
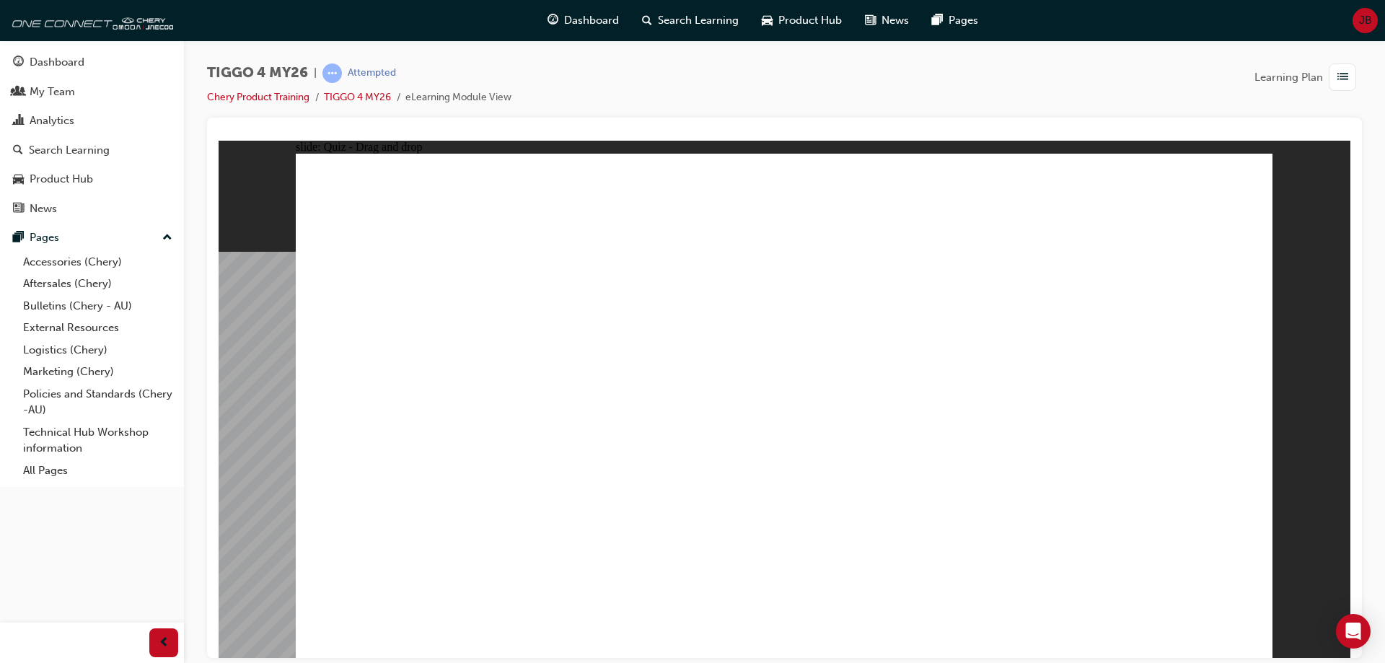
drag, startPoint x: 615, startPoint y: 330, endPoint x: 633, endPoint y: 533, distance: 204.1
drag, startPoint x: 430, startPoint y: 330, endPoint x: 810, endPoint y: 514, distance: 422.3
drag, startPoint x: 808, startPoint y: 343, endPoint x: 1010, endPoint y: 543, distance: 285.1
drag, startPoint x: 1152, startPoint y: 320, endPoint x: 1147, endPoint y: 517, distance: 197.7
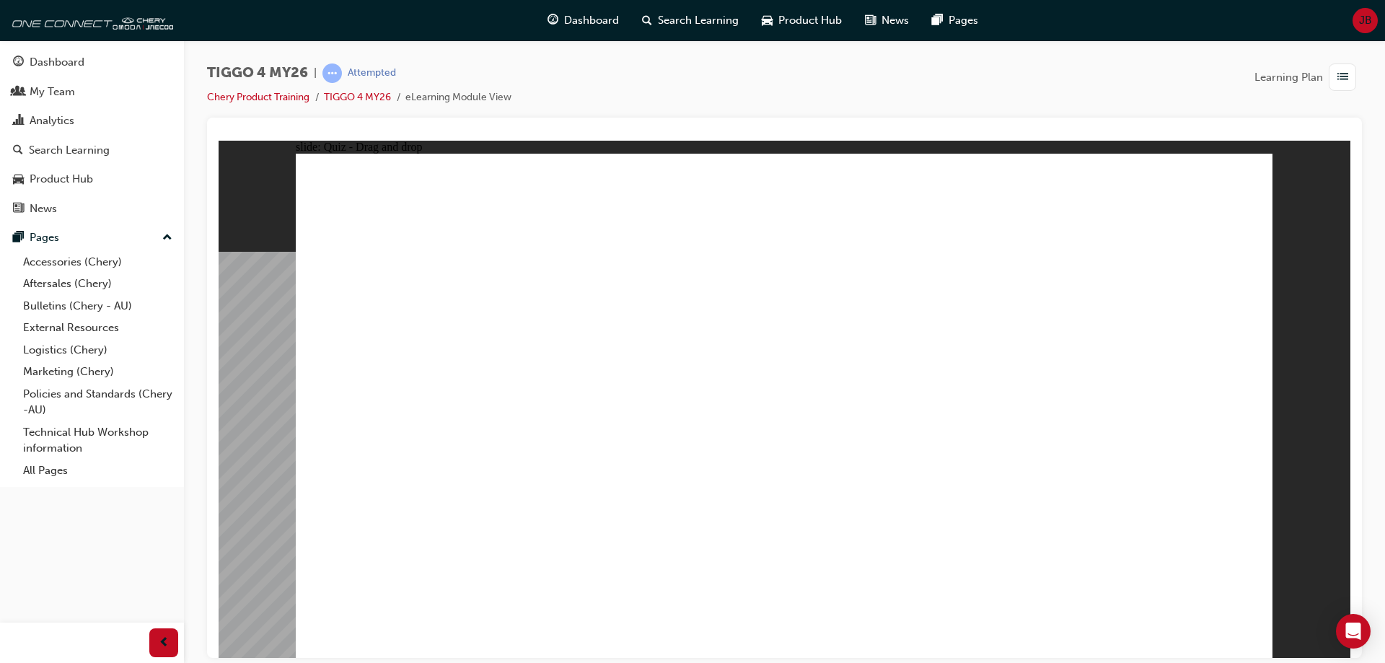
radio input "true"
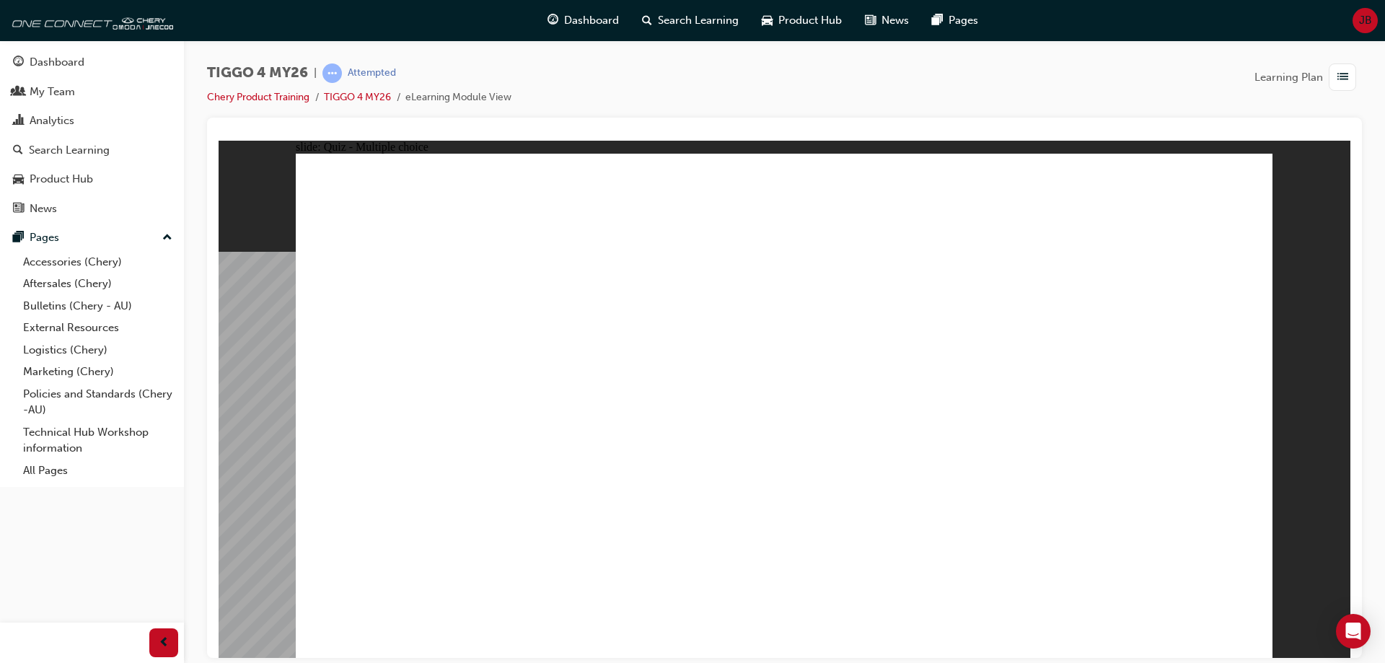
radio input "true"
drag, startPoint x: 611, startPoint y: 468, endPoint x: 1088, endPoint y: 308, distance: 502.9
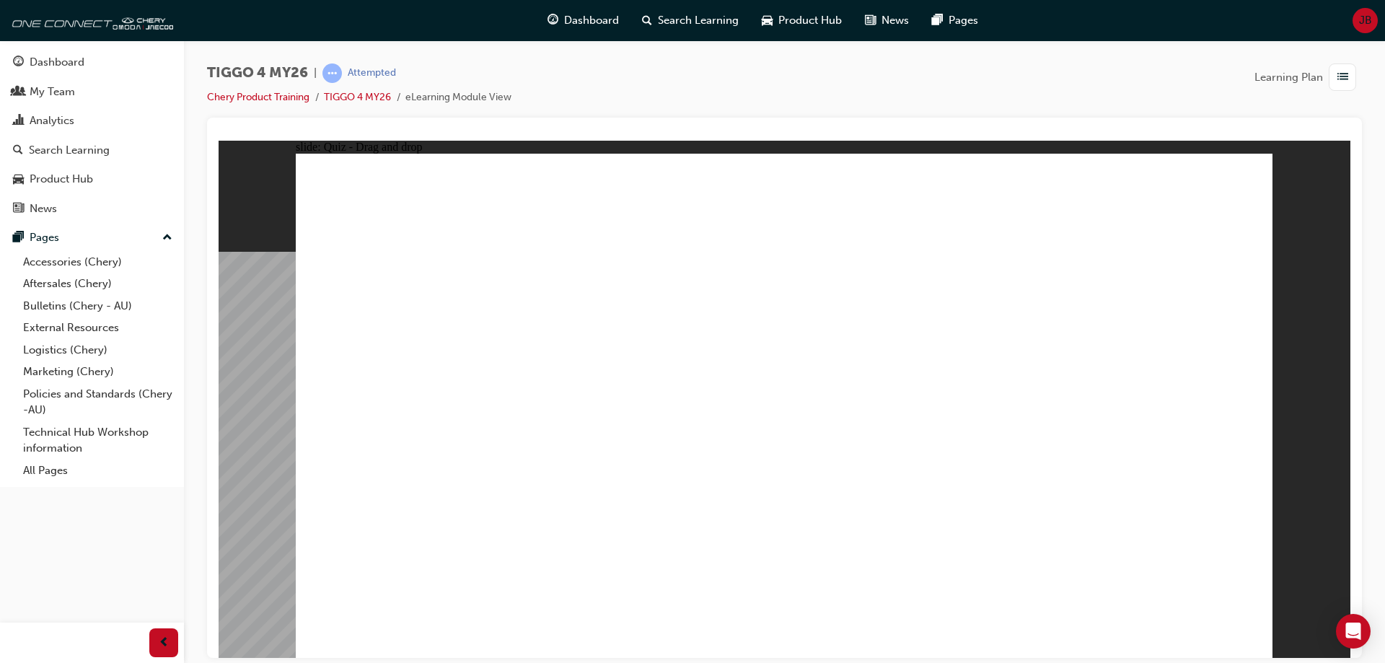
drag, startPoint x: 419, startPoint y: 515, endPoint x: 1127, endPoint y: 334, distance: 731.1
drag, startPoint x: 440, startPoint y: 467, endPoint x: 917, endPoint y: 289, distance: 509.4
drag, startPoint x: 449, startPoint y: 352, endPoint x: 915, endPoint y: 316, distance: 467.3
drag, startPoint x: 568, startPoint y: 417, endPoint x: 1140, endPoint y: 361, distance: 574.7
drag, startPoint x: 633, startPoint y: 360, endPoint x: 910, endPoint y: 369, distance: 276.4
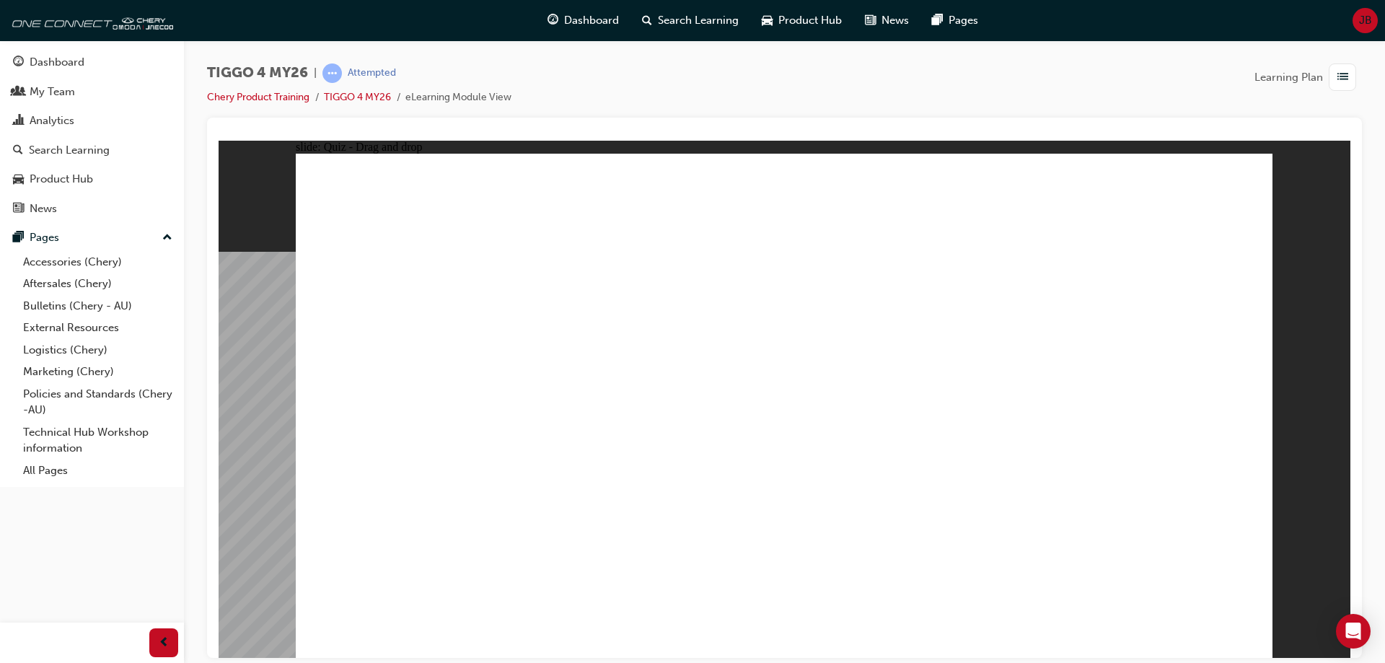
drag, startPoint x: 679, startPoint y: 408, endPoint x: 1102, endPoint y: 403, distance: 422.7
radio input "true"
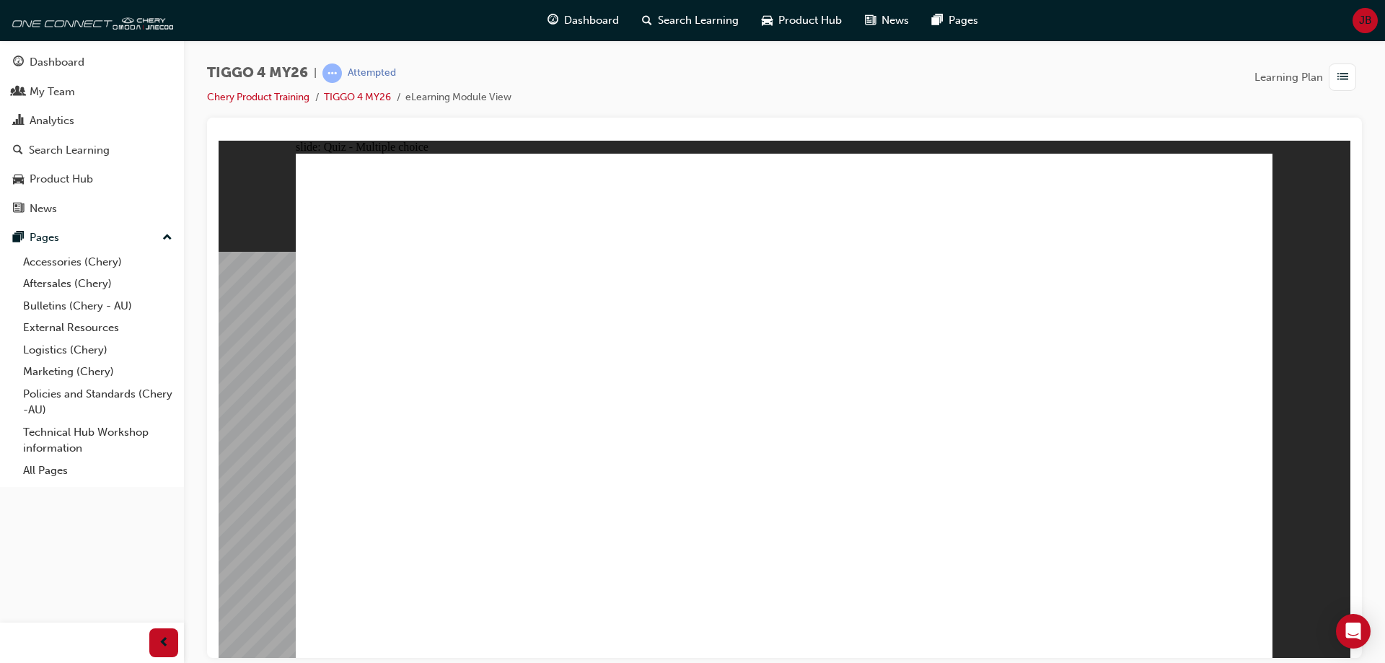
radio input "true"
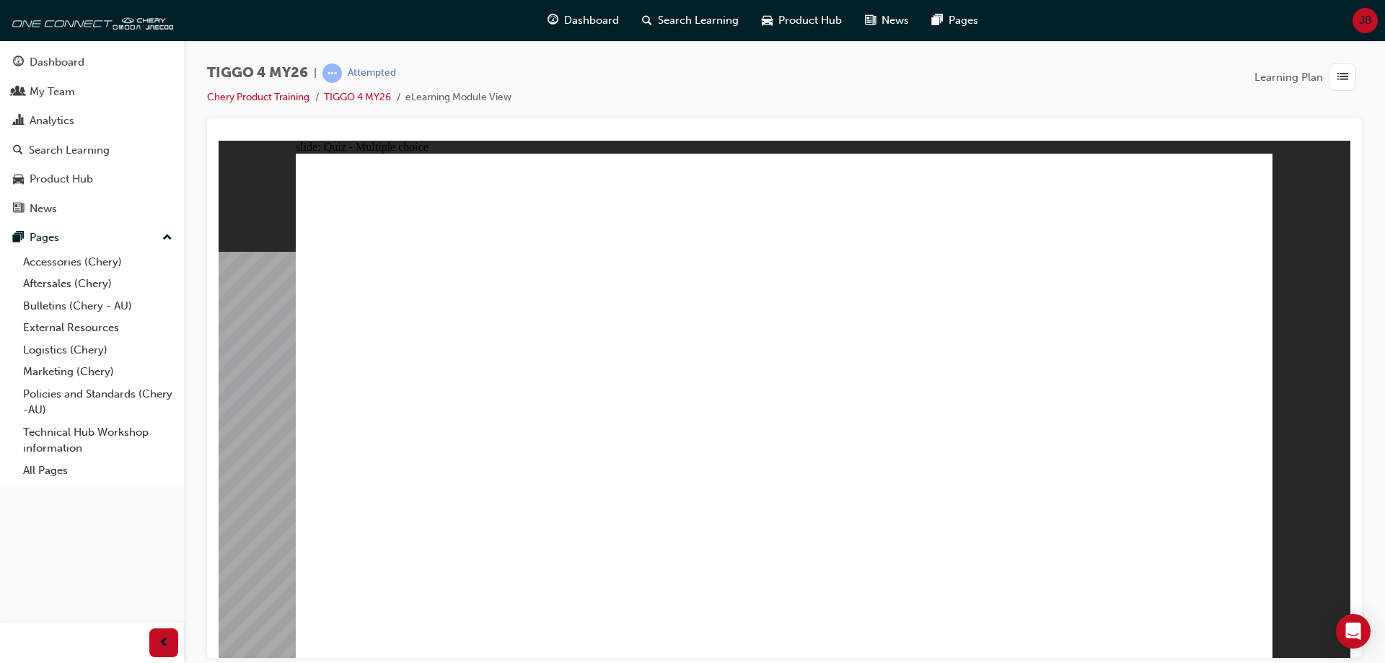
drag, startPoint x: 739, startPoint y: 488, endPoint x: 778, endPoint y: 489, distance: 38.3
radio input "true"
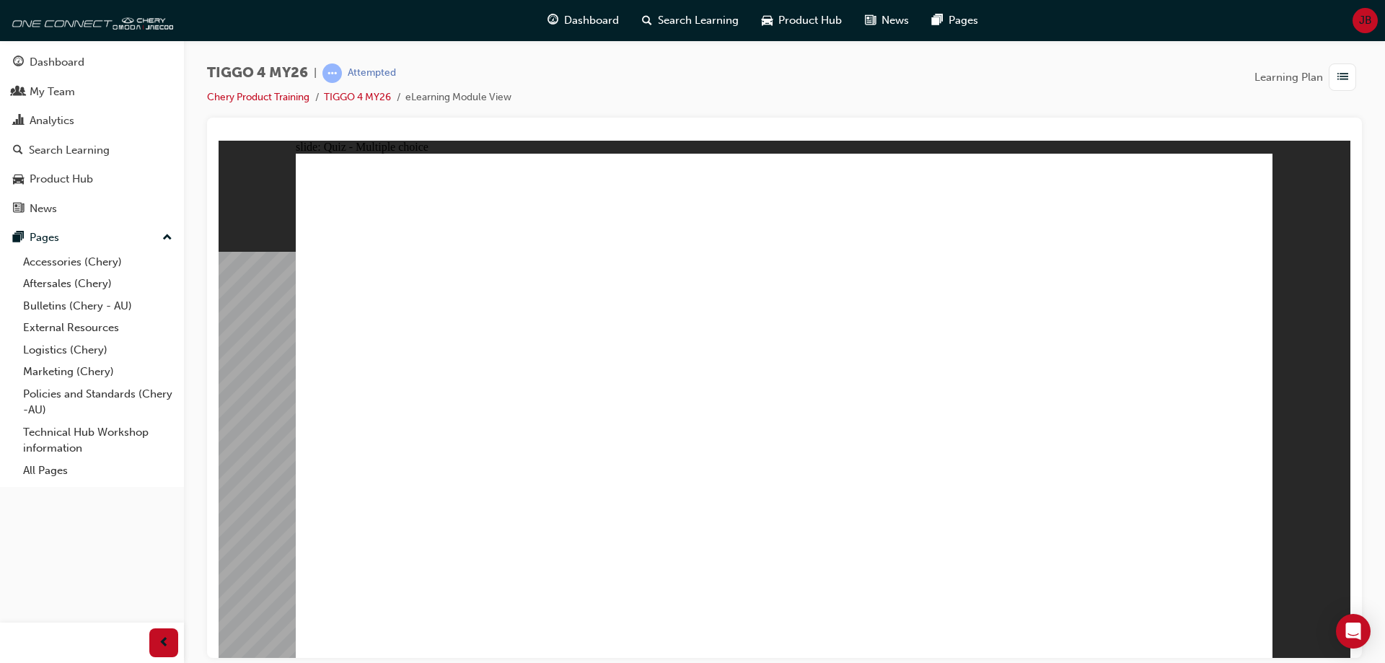
radio input "true"
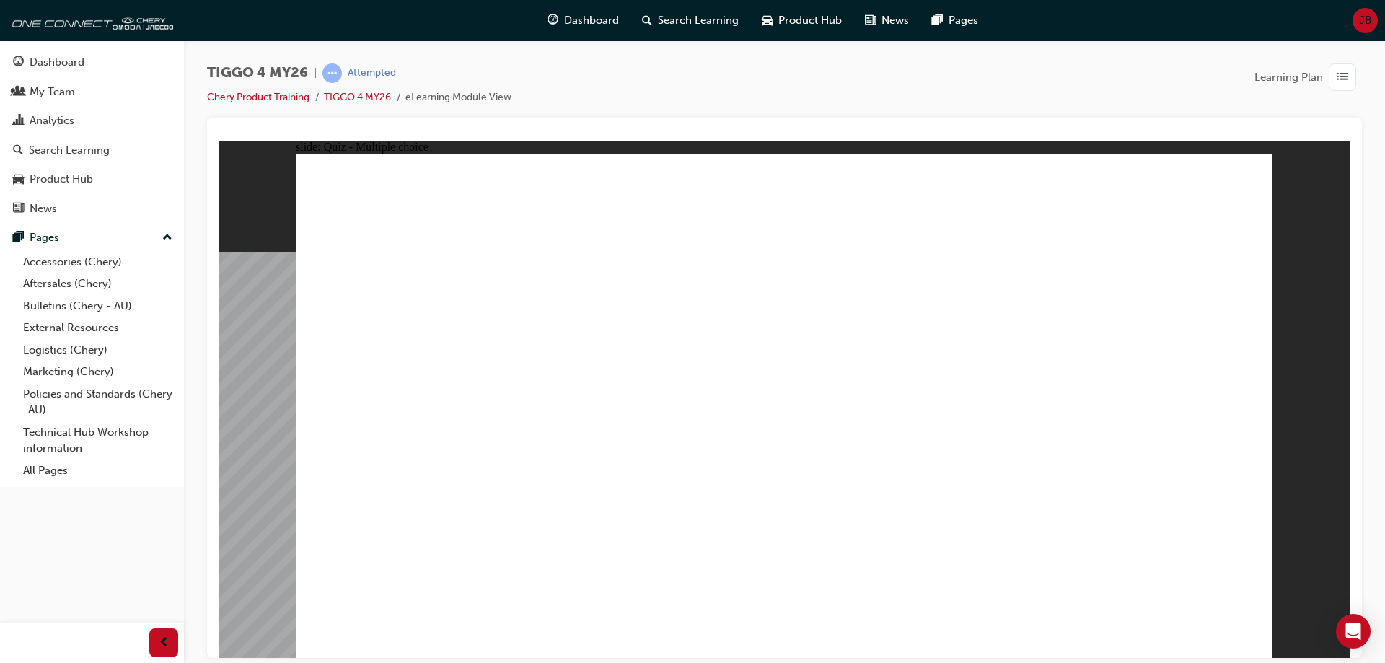
radio input "true"
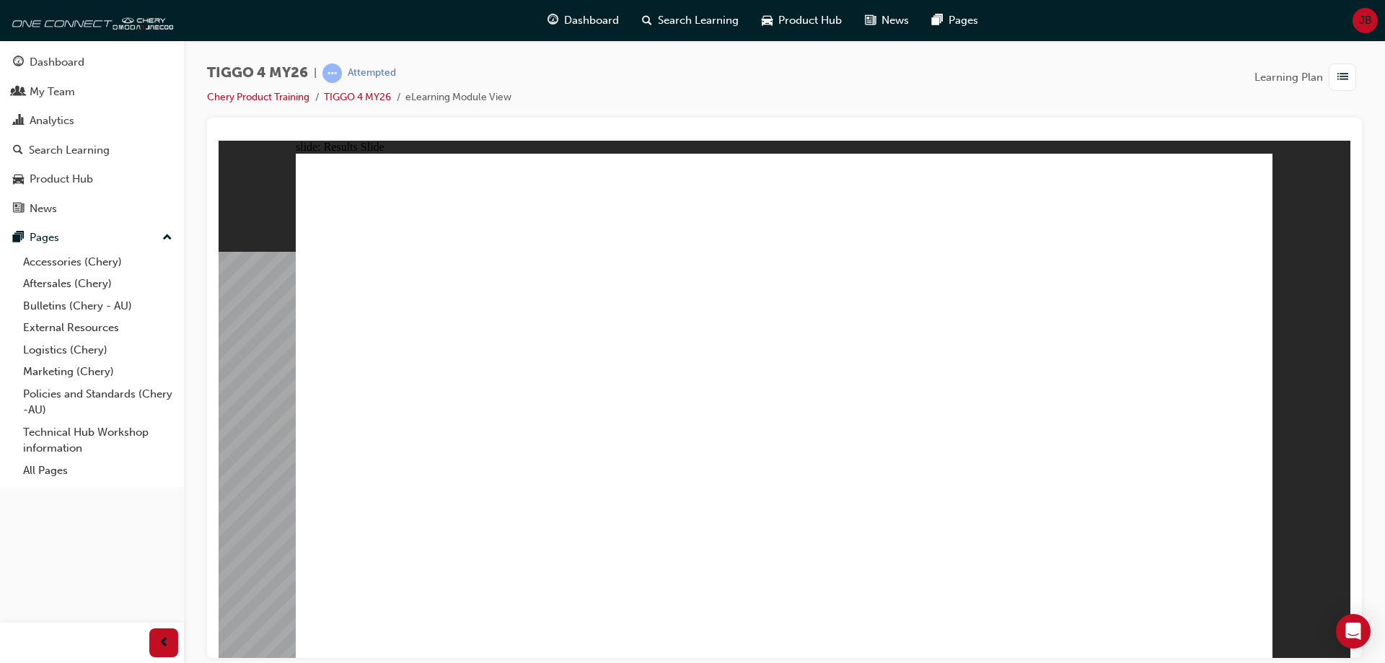
radio input "true"
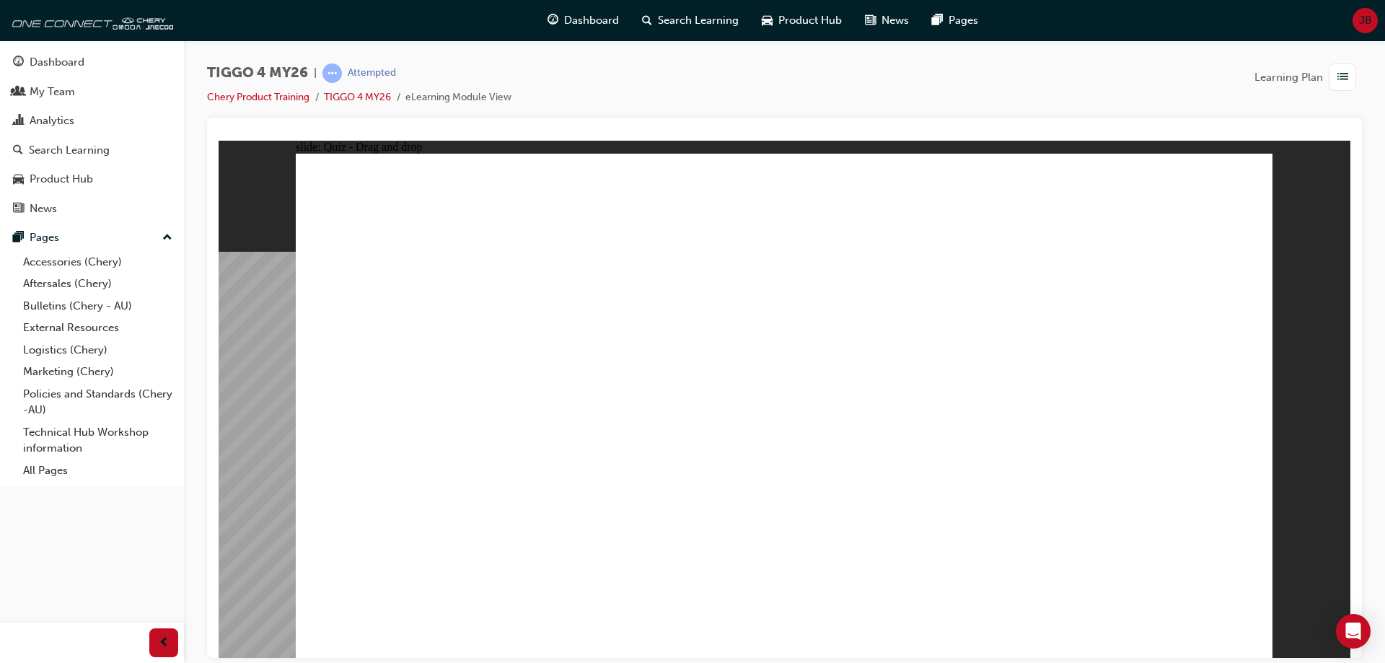
drag, startPoint x: 436, startPoint y: 330, endPoint x: 821, endPoint y: 512, distance: 425.9
drag, startPoint x: 798, startPoint y: 310, endPoint x: 990, endPoint y: 519, distance: 283.8
drag, startPoint x: 975, startPoint y: 335, endPoint x: 425, endPoint y: 495, distance: 573.1
drag, startPoint x: 594, startPoint y: 318, endPoint x: 589, endPoint y: 513, distance: 194.8
drag, startPoint x: 1190, startPoint y: 320, endPoint x: 1190, endPoint y: 534, distance: 214.2
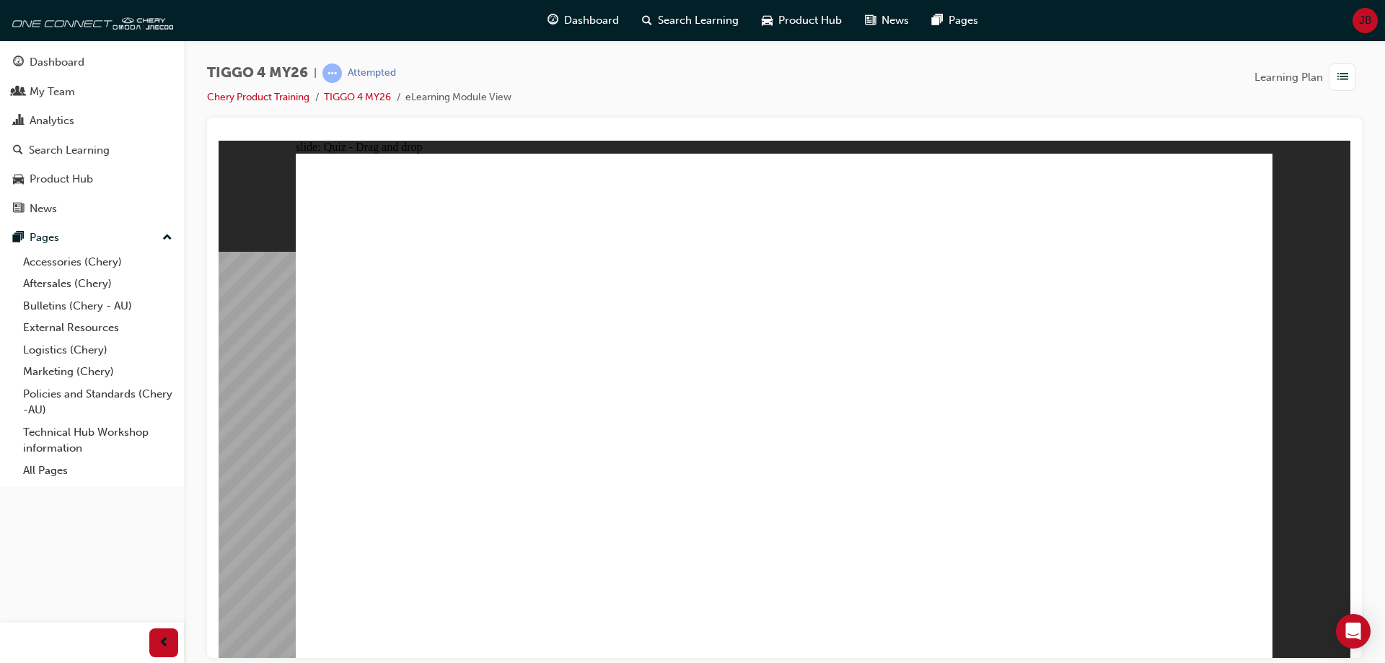
radio input "false"
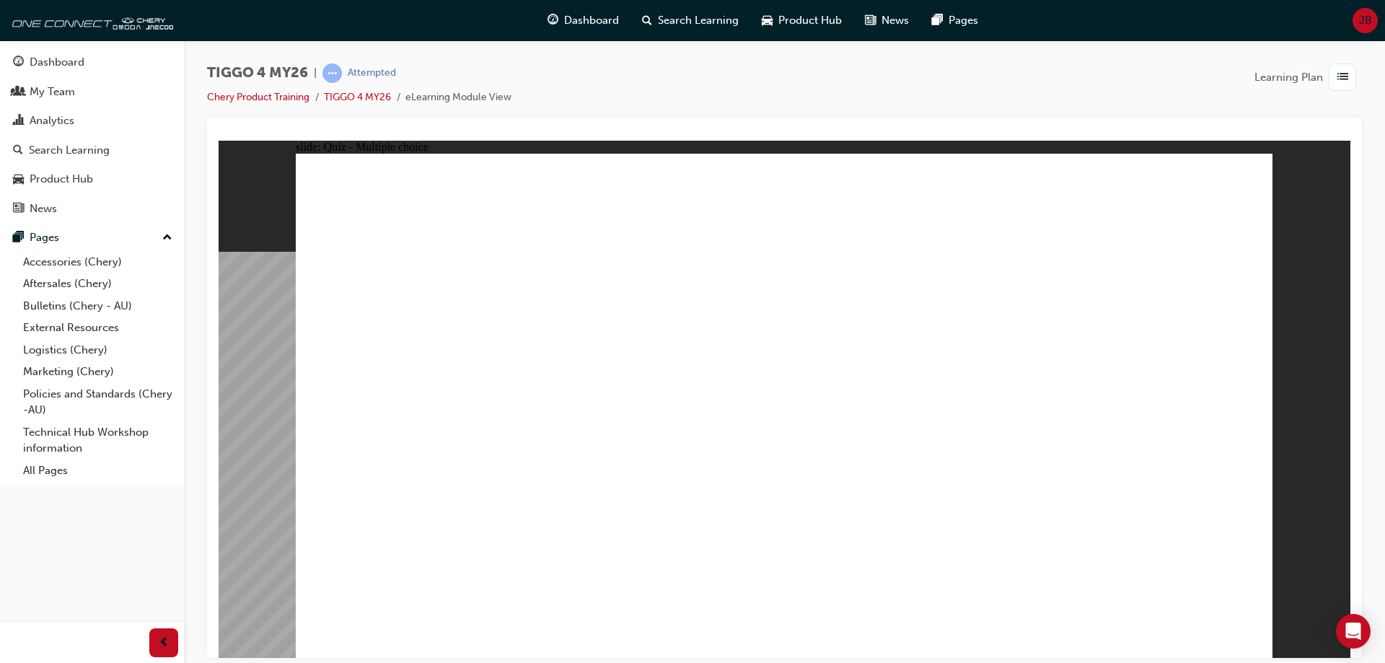
radio input "true"
radio input "false"
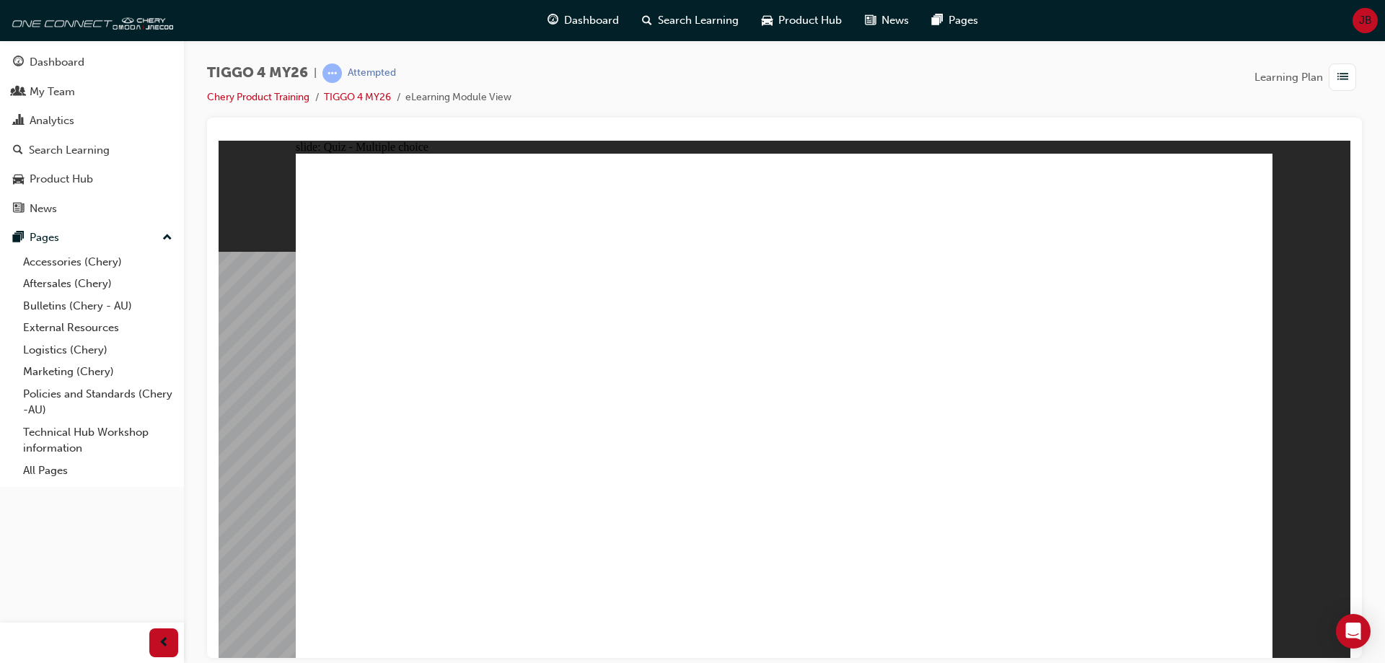
radio input "false"
radio input "true"
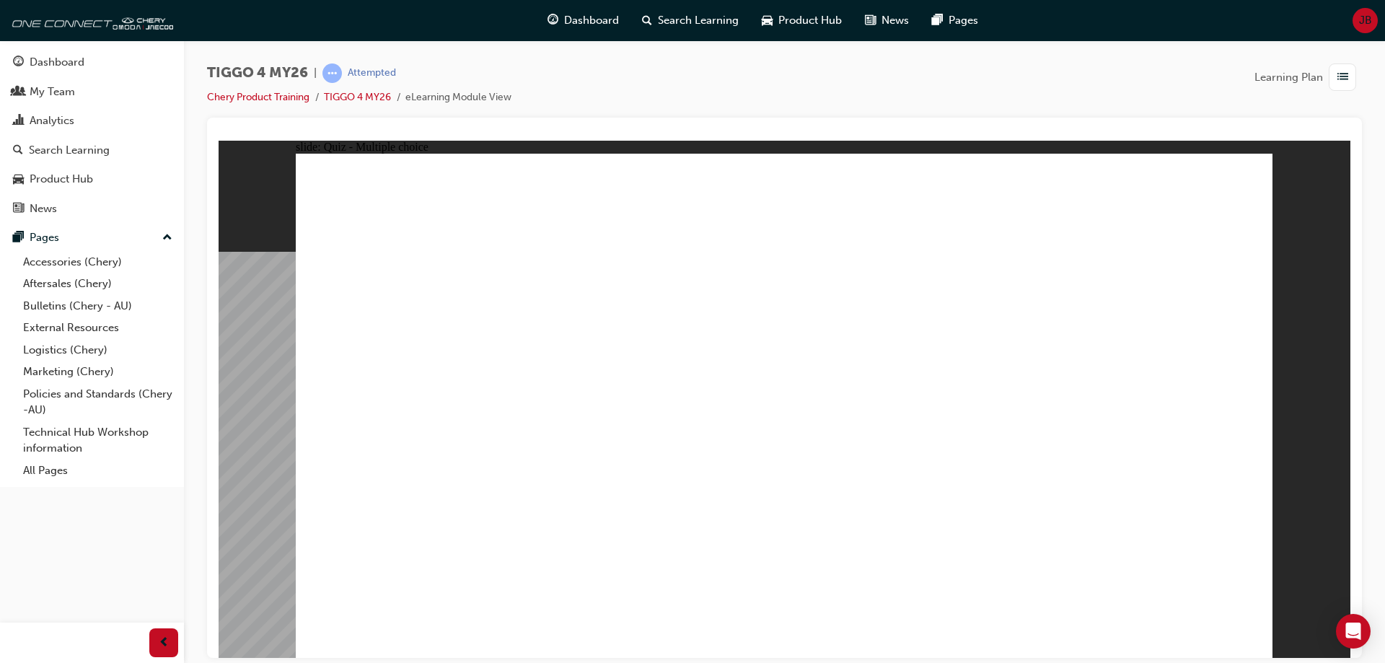
radio input "true"
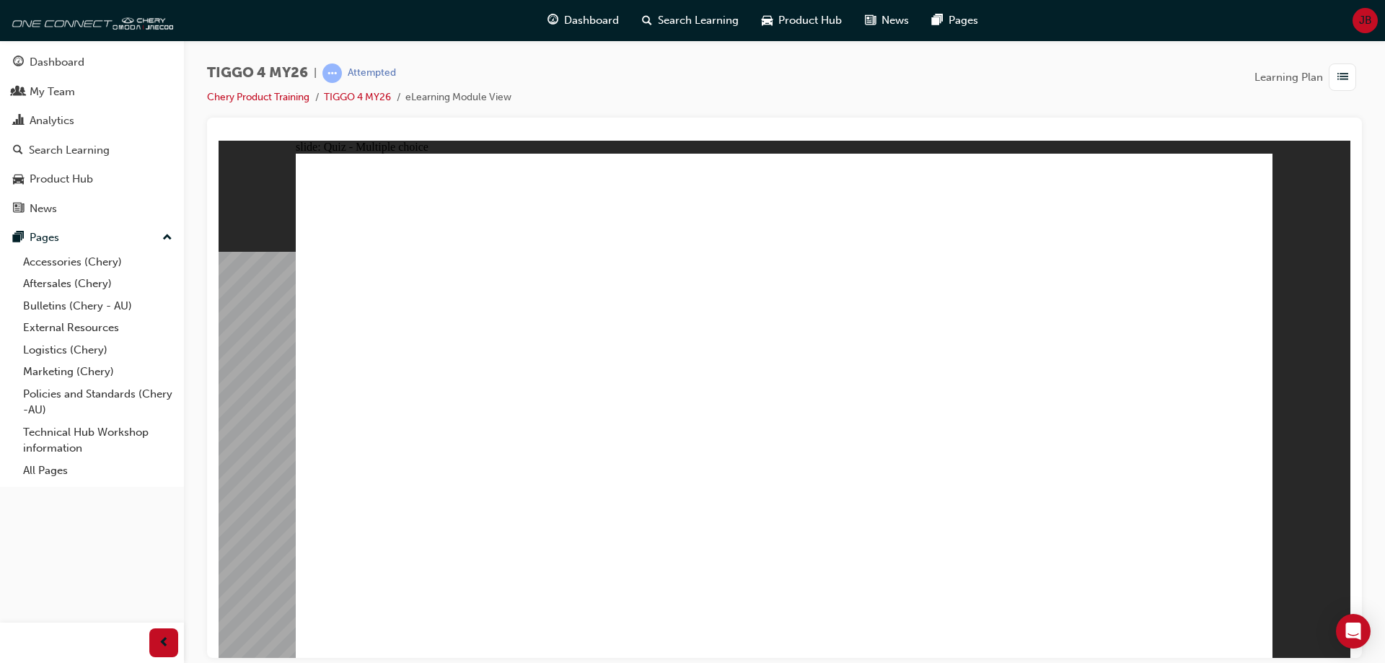
drag, startPoint x: 628, startPoint y: 464, endPoint x: 1071, endPoint y: 291, distance: 476.2
drag, startPoint x: 401, startPoint y: 358, endPoint x: 423, endPoint y: 355, distance: 22.5
drag, startPoint x: 400, startPoint y: 423, endPoint x: 1092, endPoint y: 345, distance: 696.9
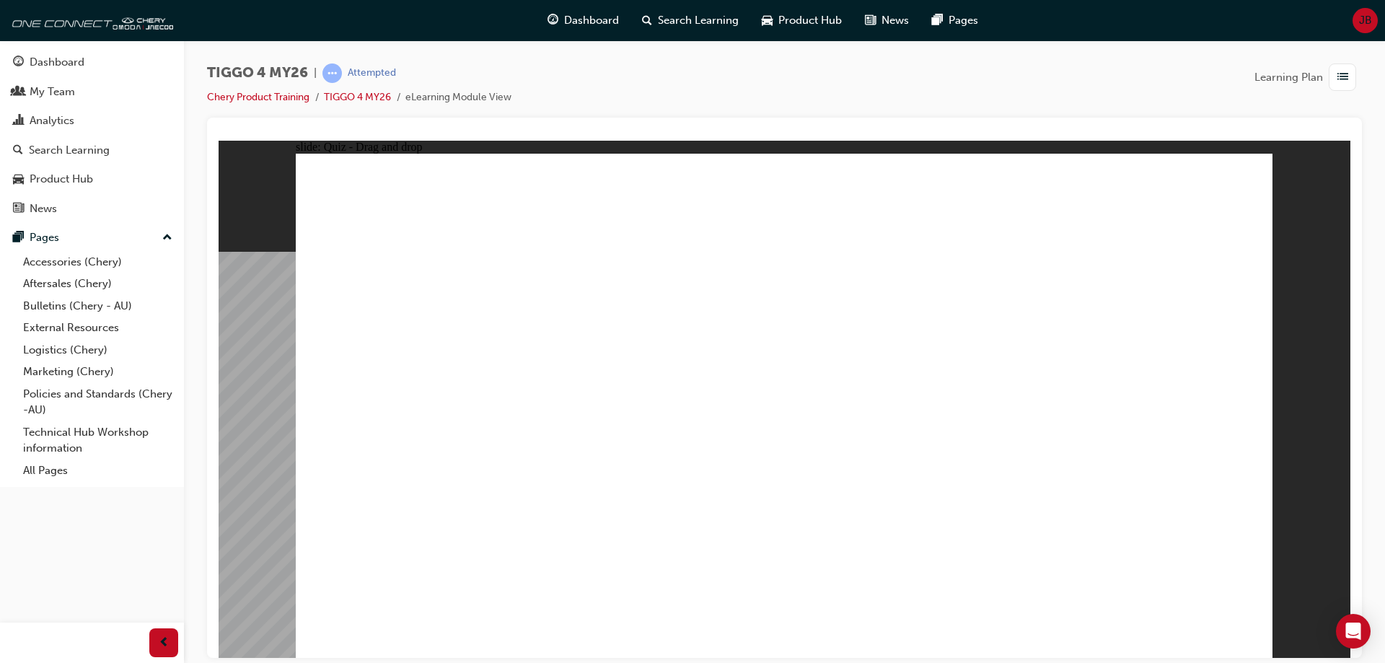
drag, startPoint x: 402, startPoint y: 459, endPoint x: 856, endPoint y: 283, distance: 487.3
drag, startPoint x: 387, startPoint y: 516, endPoint x: 1029, endPoint y: 360, distance: 661.3
drag, startPoint x: 625, startPoint y: 409, endPoint x: 1114, endPoint y: 391, distance: 488.6
drag, startPoint x: 653, startPoint y: 359, endPoint x: 912, endPoint y: 322, distance: 262.2
drag, startPoint x: 461, startPoint y: 364, endPoint x: 935, endPoint y: 366, distance: 473.9
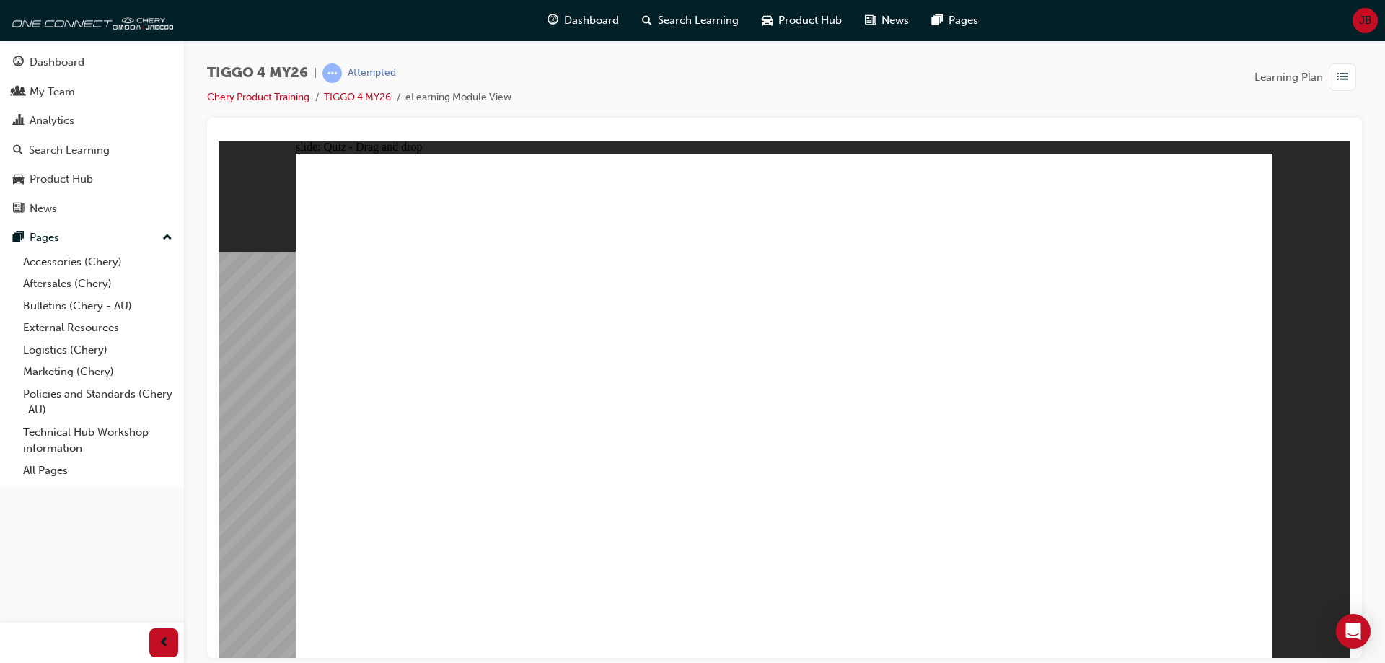
radio input "true"
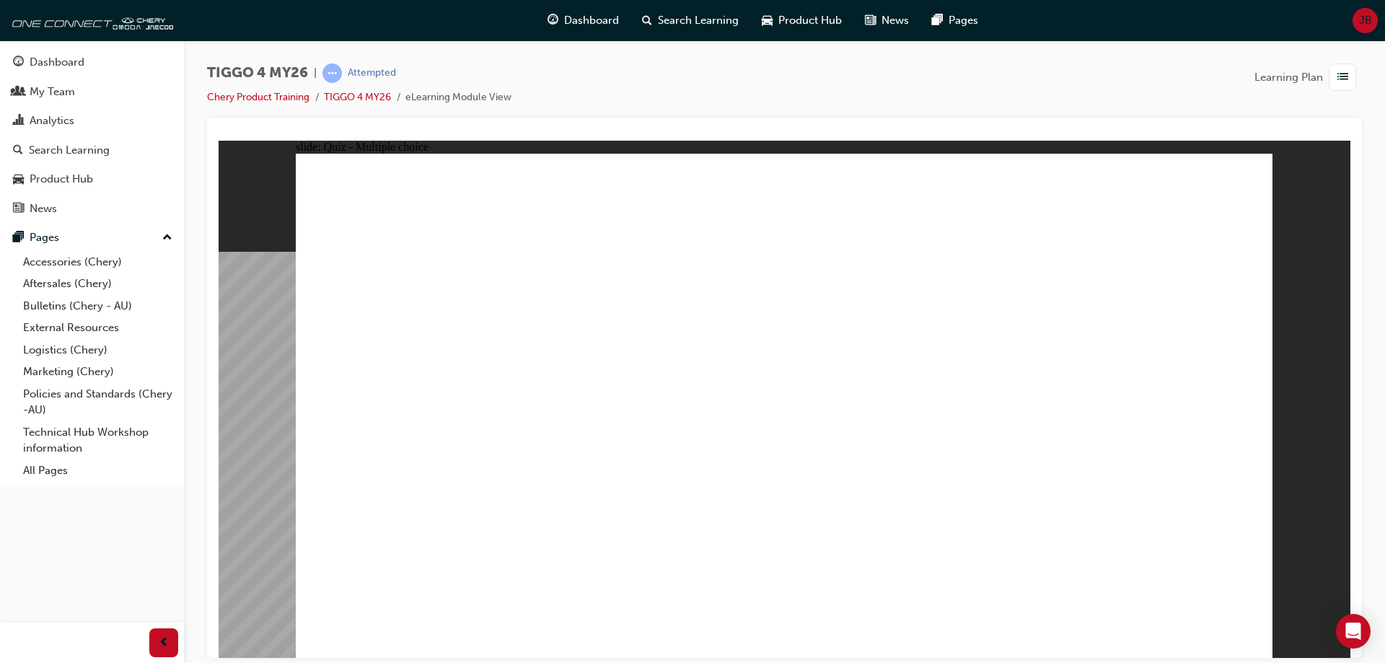
radio input "true"
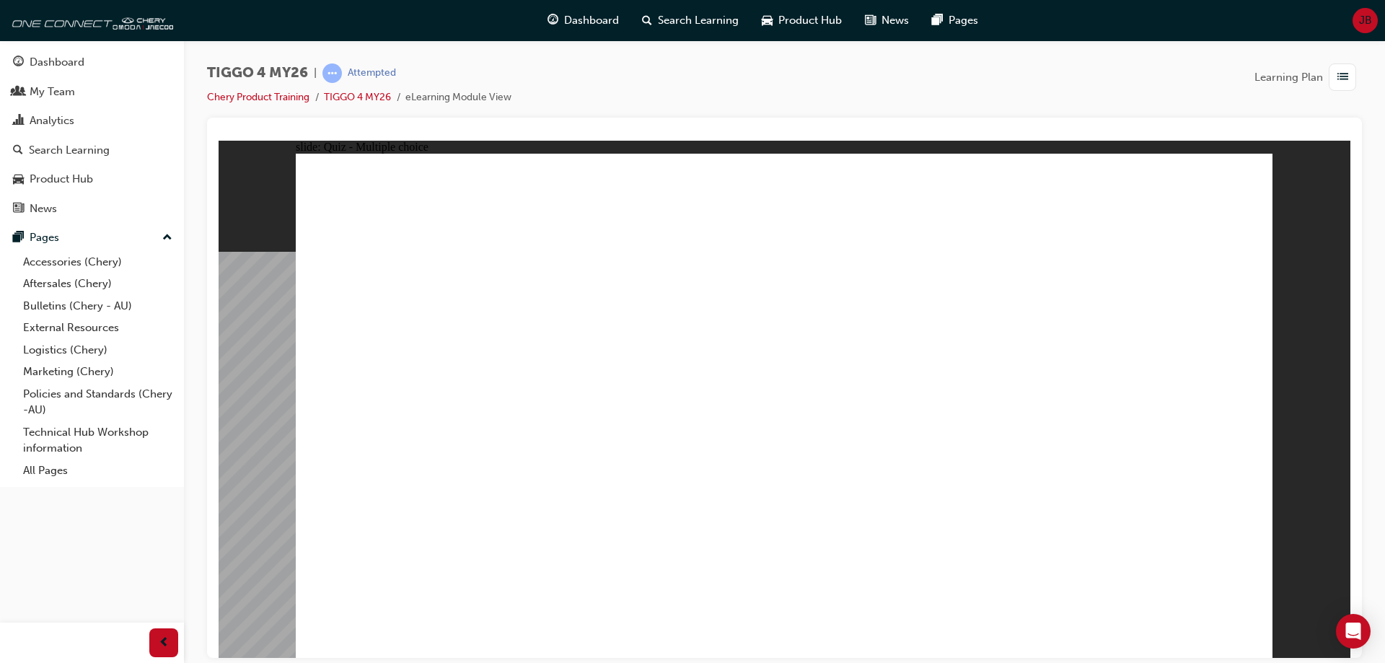
radio input "true"
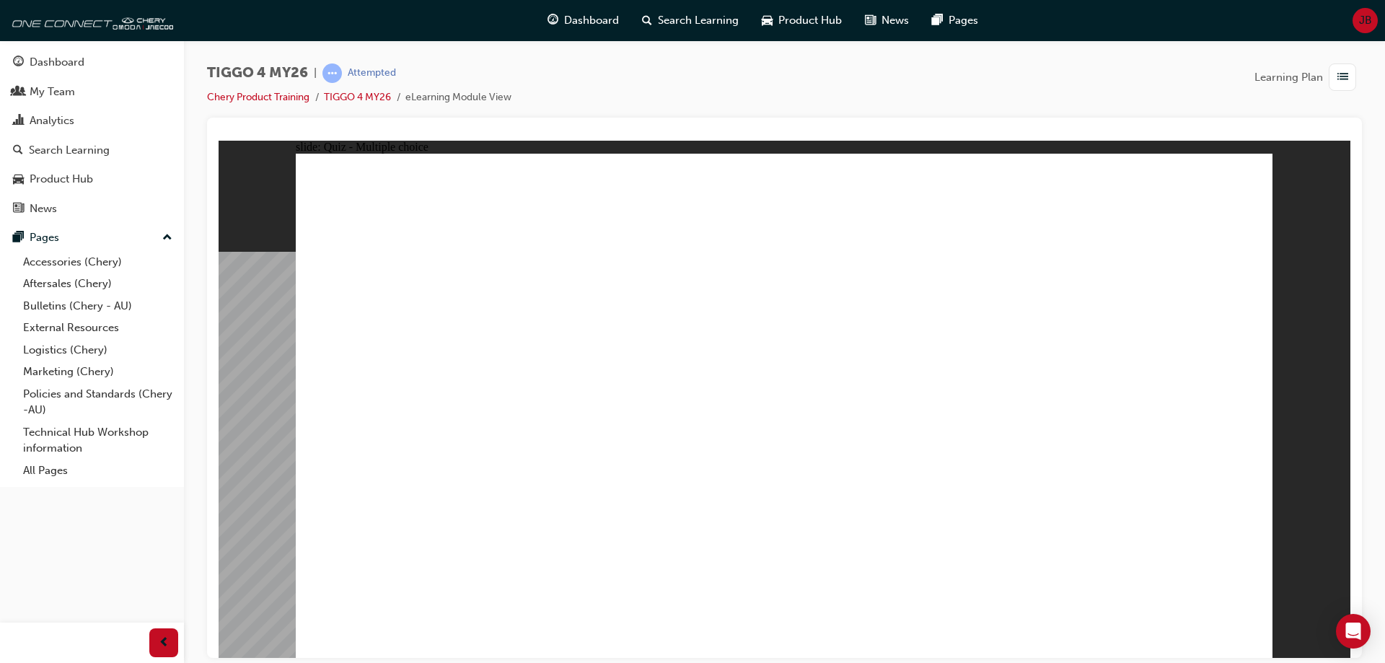
radio input "true"
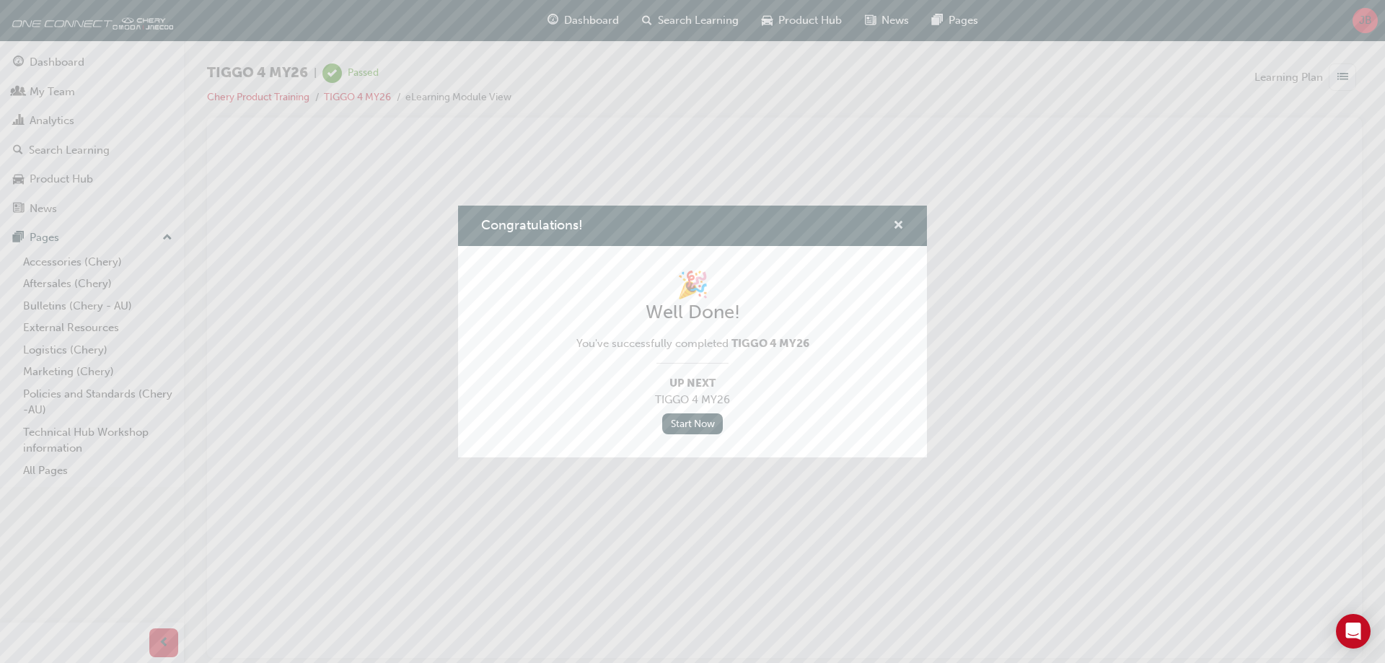
click at [902, 227] on span "cross-icon" at bounding box center [898, 226] width 11 height 13
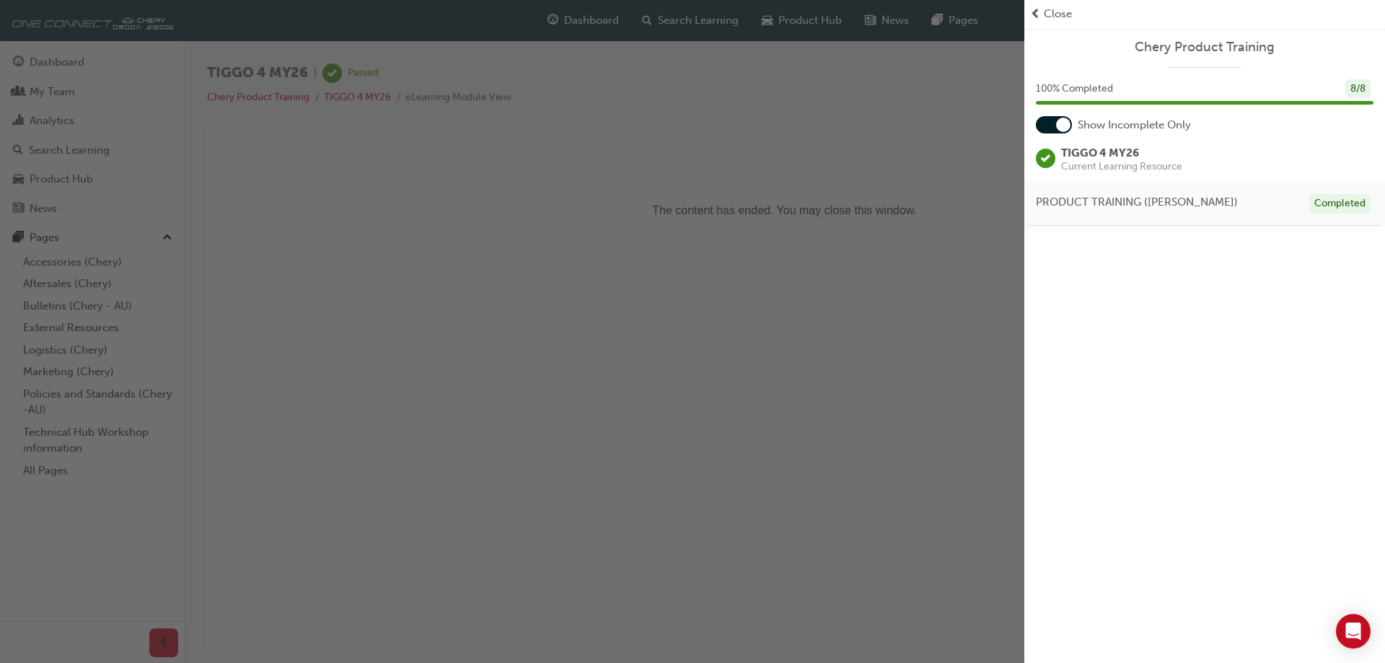
click at [527, 162] on div "button" at bounding box center [512, 331] width 1024 height 663
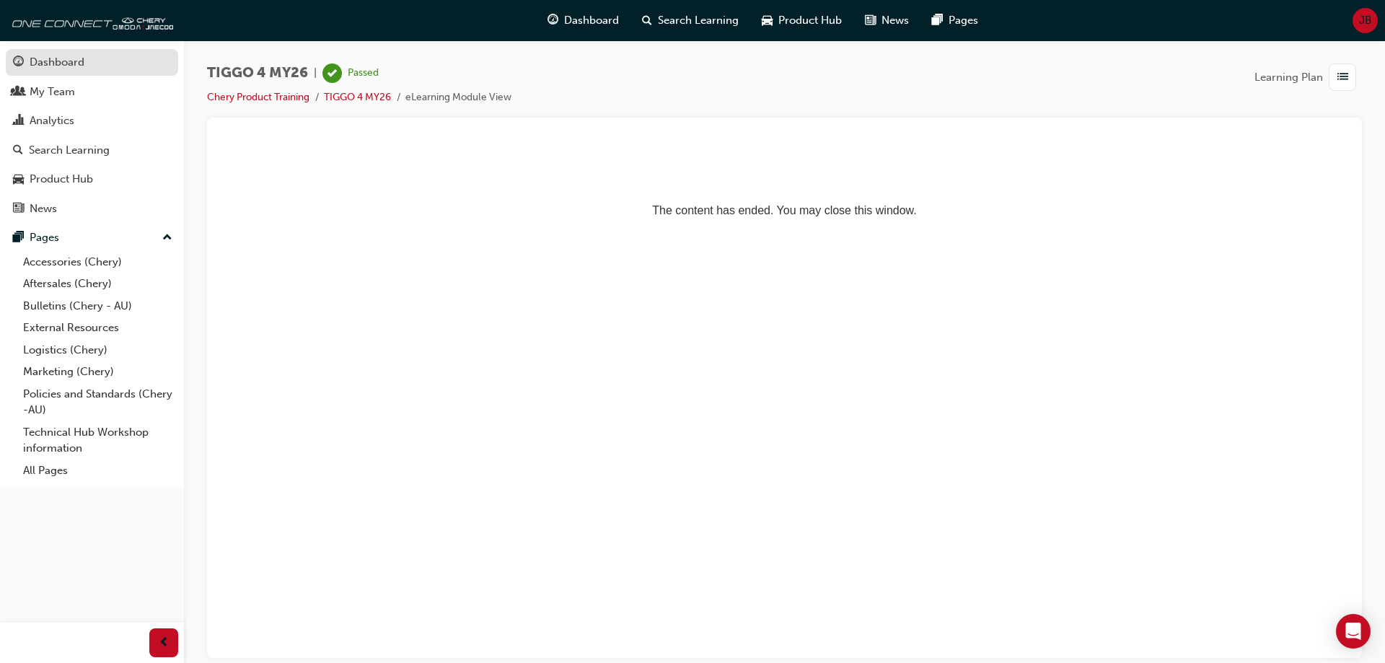
click at [38, 58] on div "Dashboard" at bounding box center [57, 62] width 55 height 17
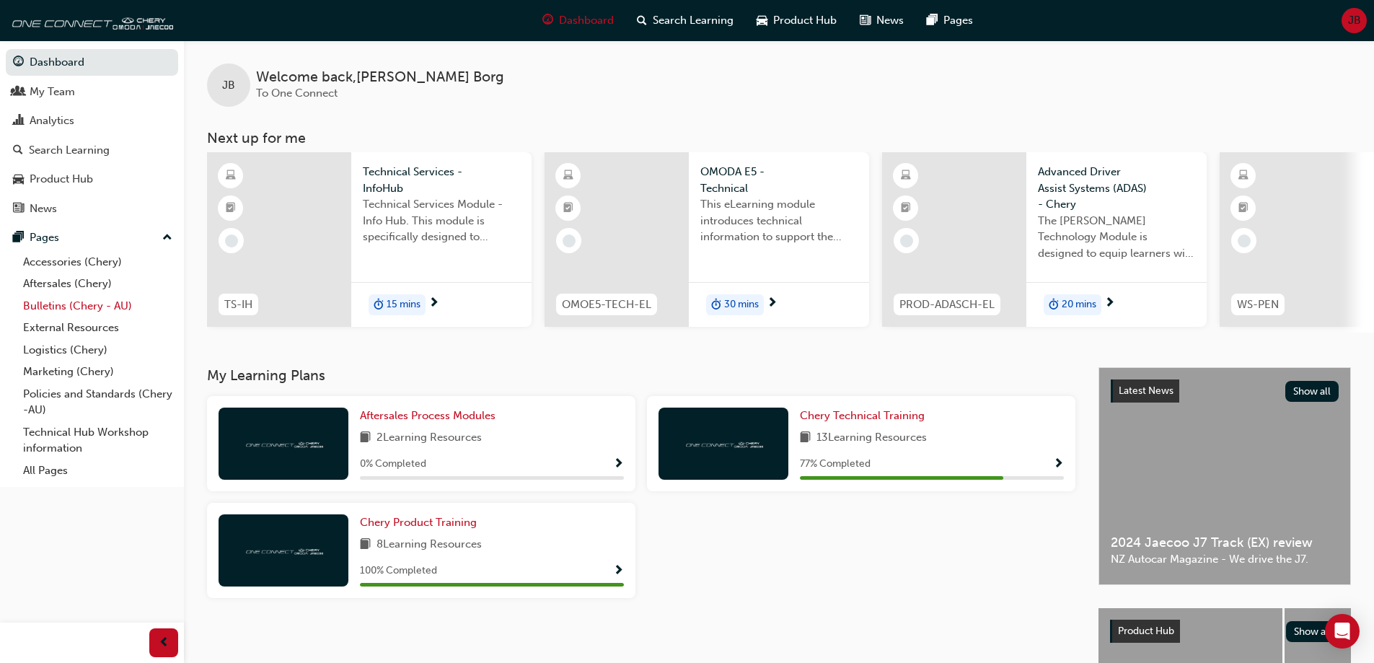
click at [87, 304] on link "Bulletins (Chery - AU)" at bounding box center [97, 306] width 161 height 22
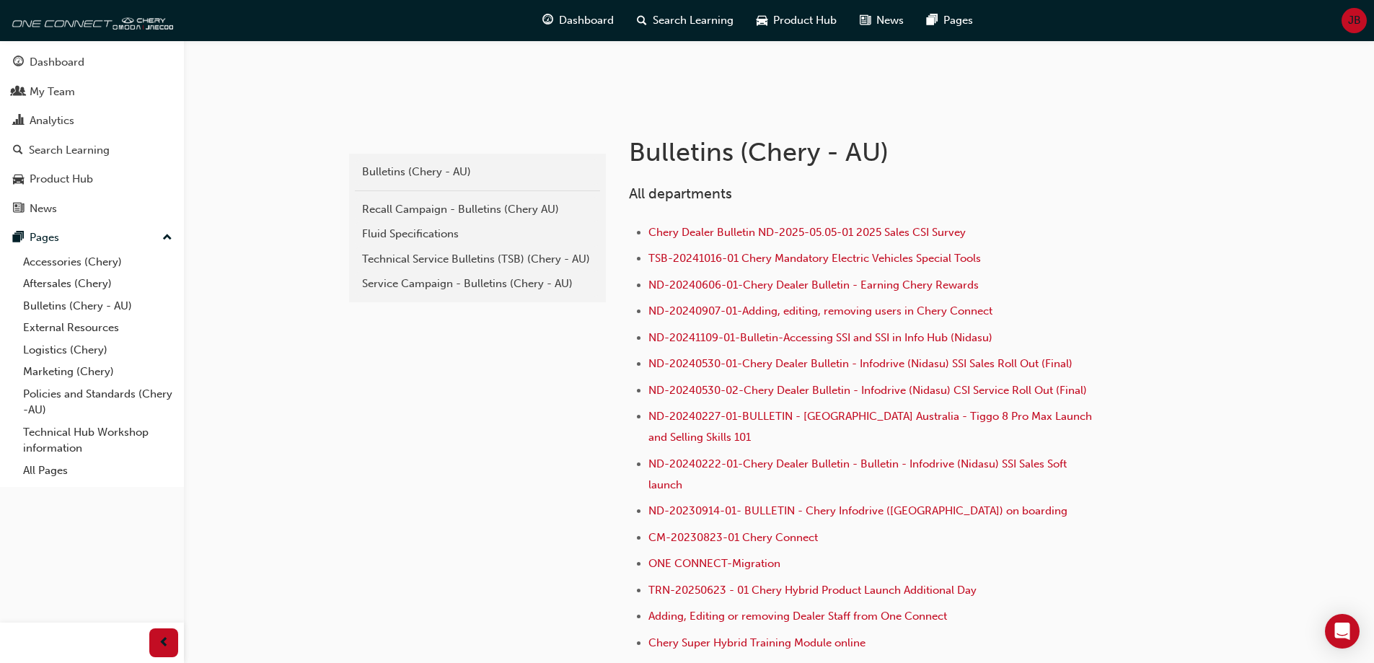
scroll to position [289, 0]
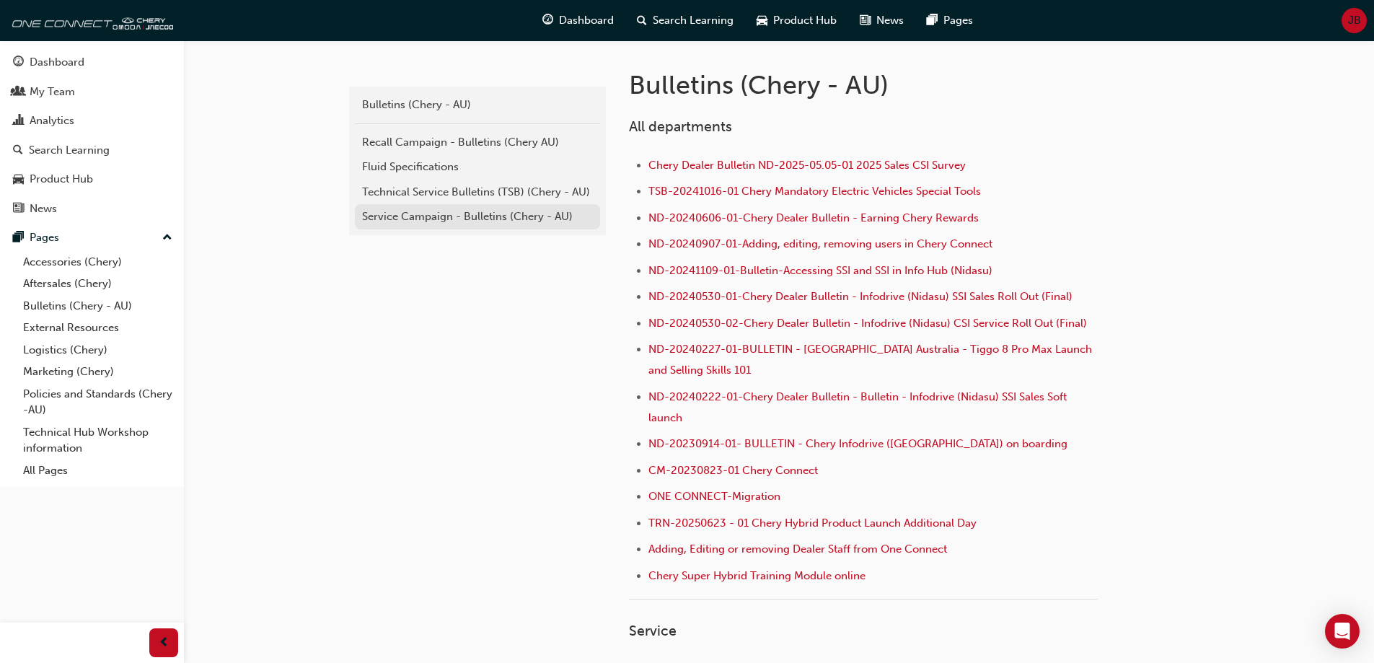
click at [454, 206] on link "Service Campaign - Bulletins (Chery - AU)" at bounding box center [477, 216] width 245 height 25
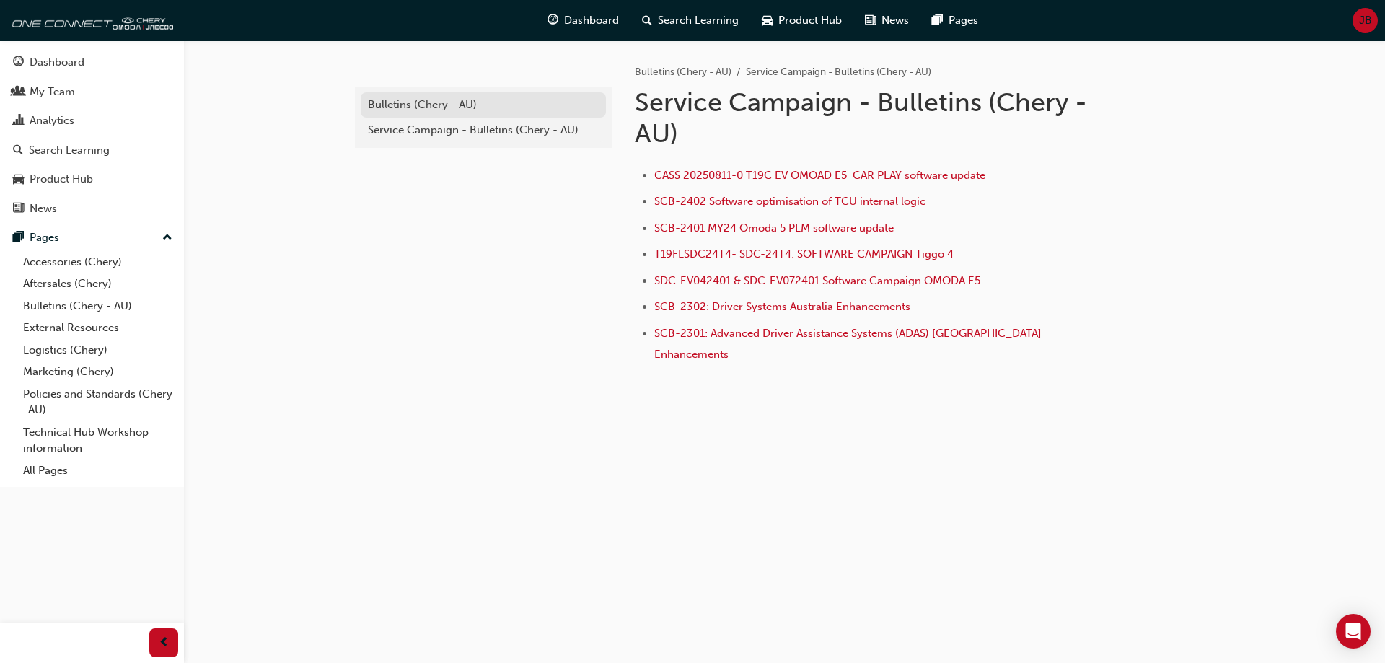
click at [490, 113] on div "Bulletins (Chery - AU)" at bounding box center [483, 105] width 231 height 17
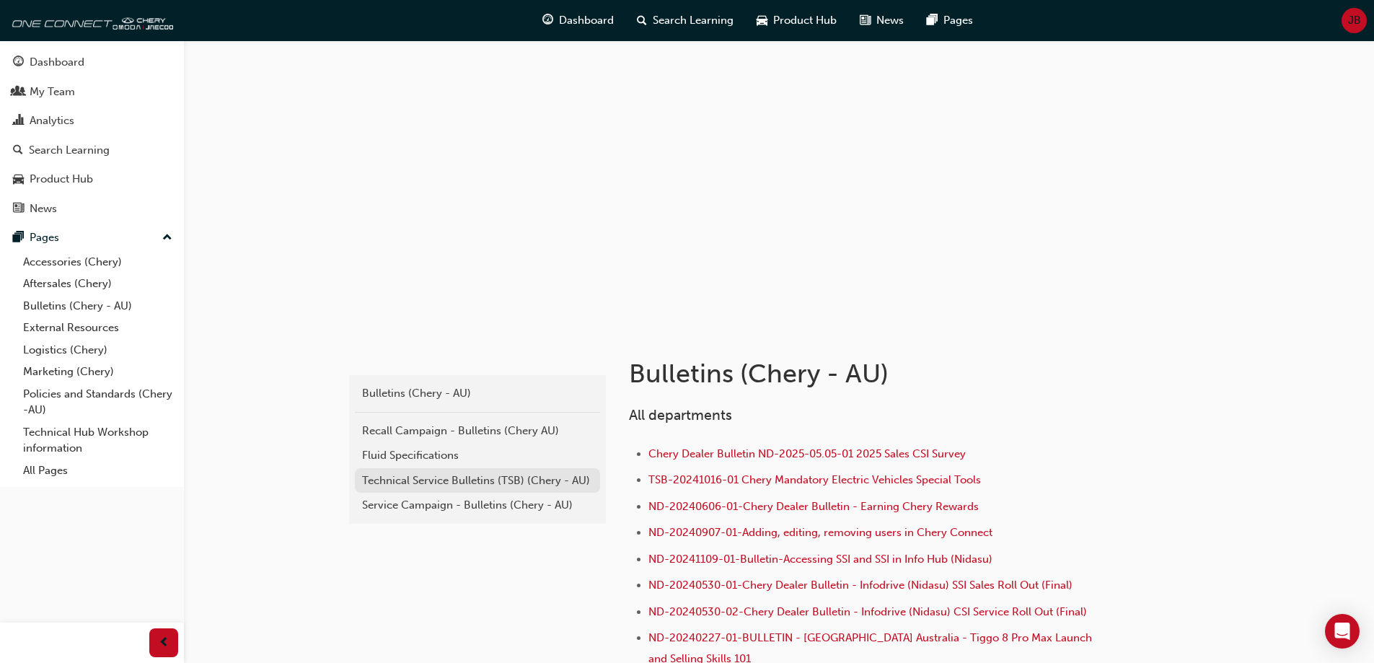
click at [511, 483] on div "Technical Service Bulletins (TSB) (Chery - AU)" at bounding box center [477, 480] width 231 height 17
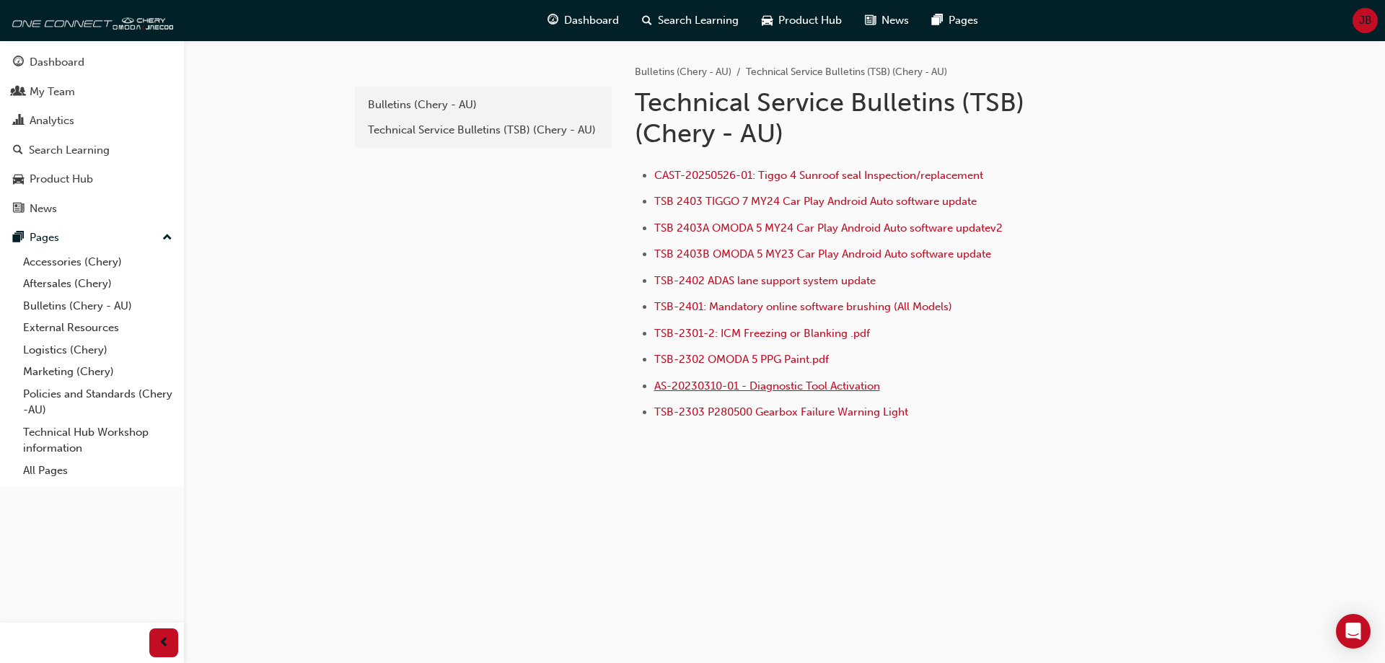
click at [799, 389] on span "AS-20230310-01 - Diagnostic Tool Activation" at bounding box center [767, 385] width 226 height 13
